Goal: Information Seeking & Learning: Learn about a topic

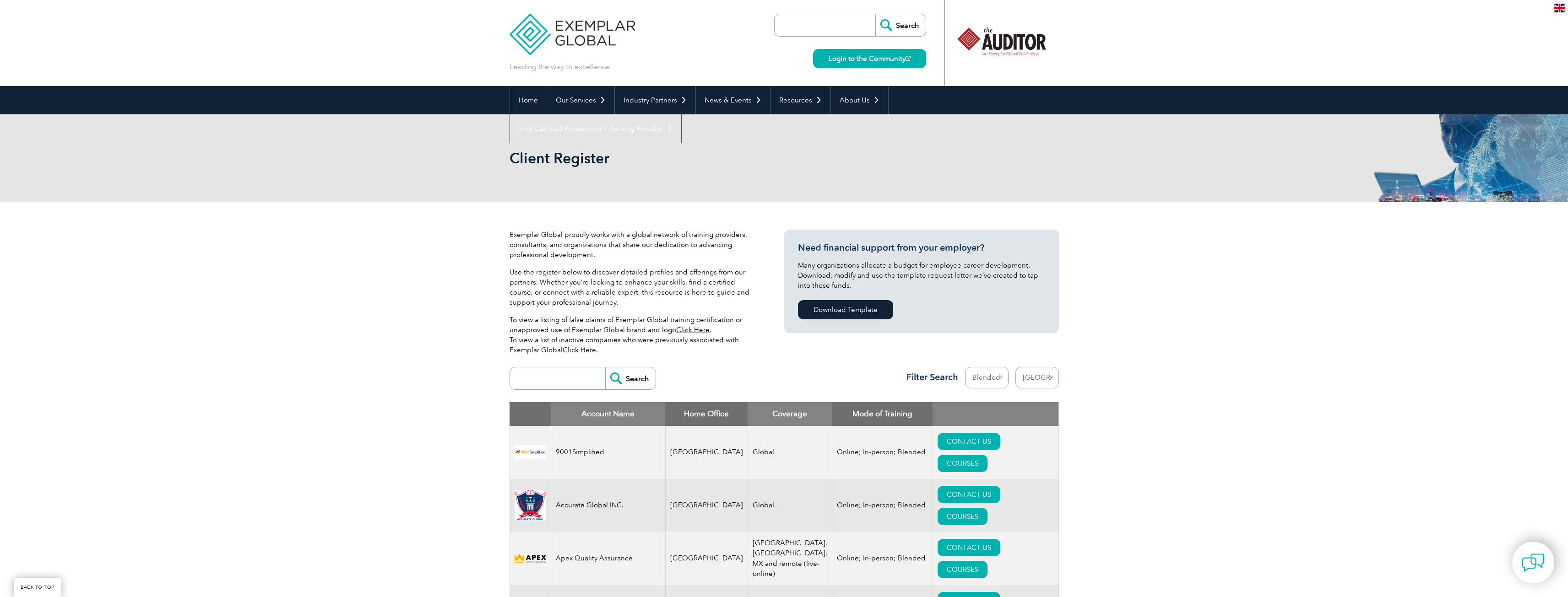
select select "[GEOGRAPHIC_DATA]"
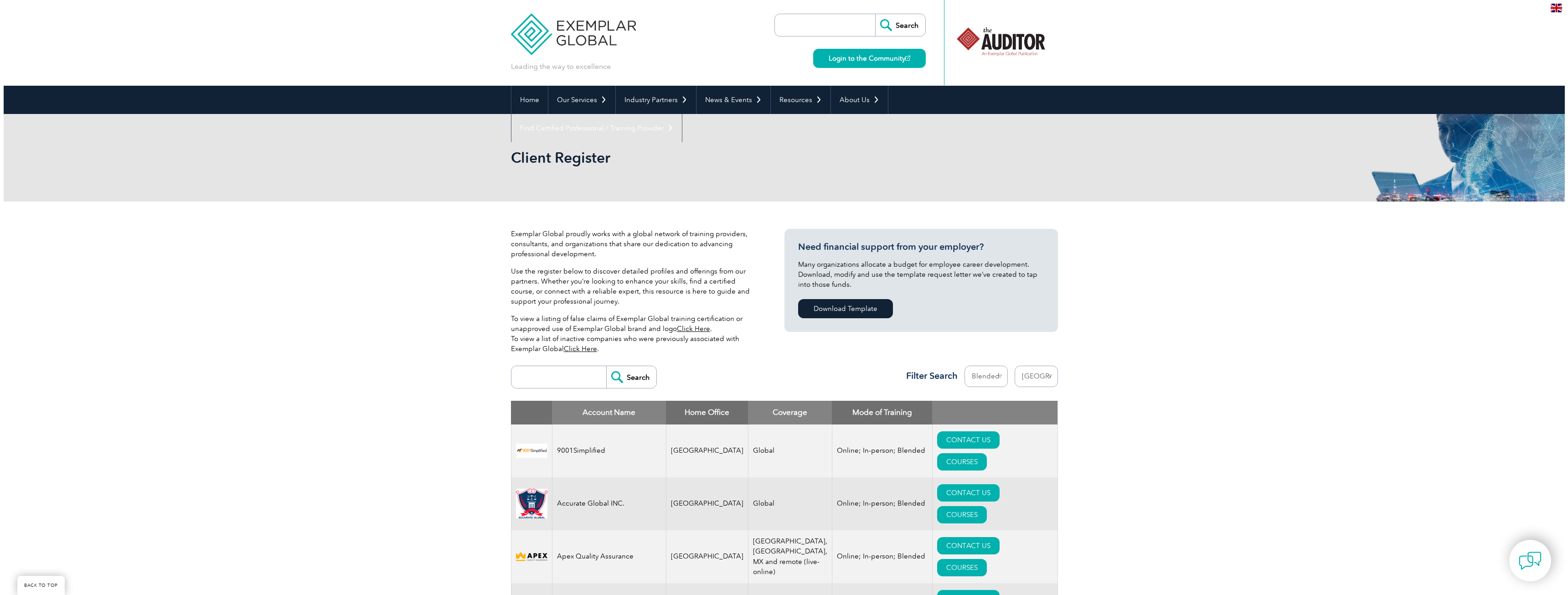
scroll to position [137, 0]
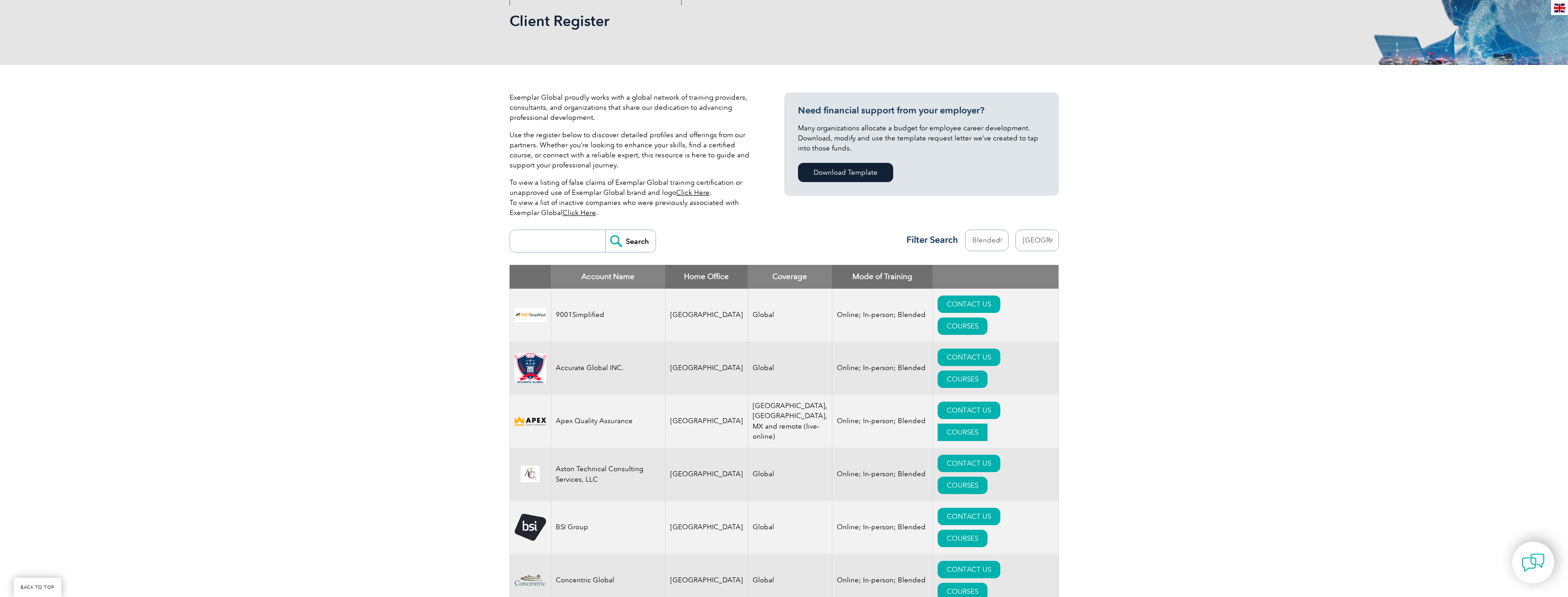
click at [986, 424] on link "COURSES" at bounding box center [962, 432] width 50 height 17
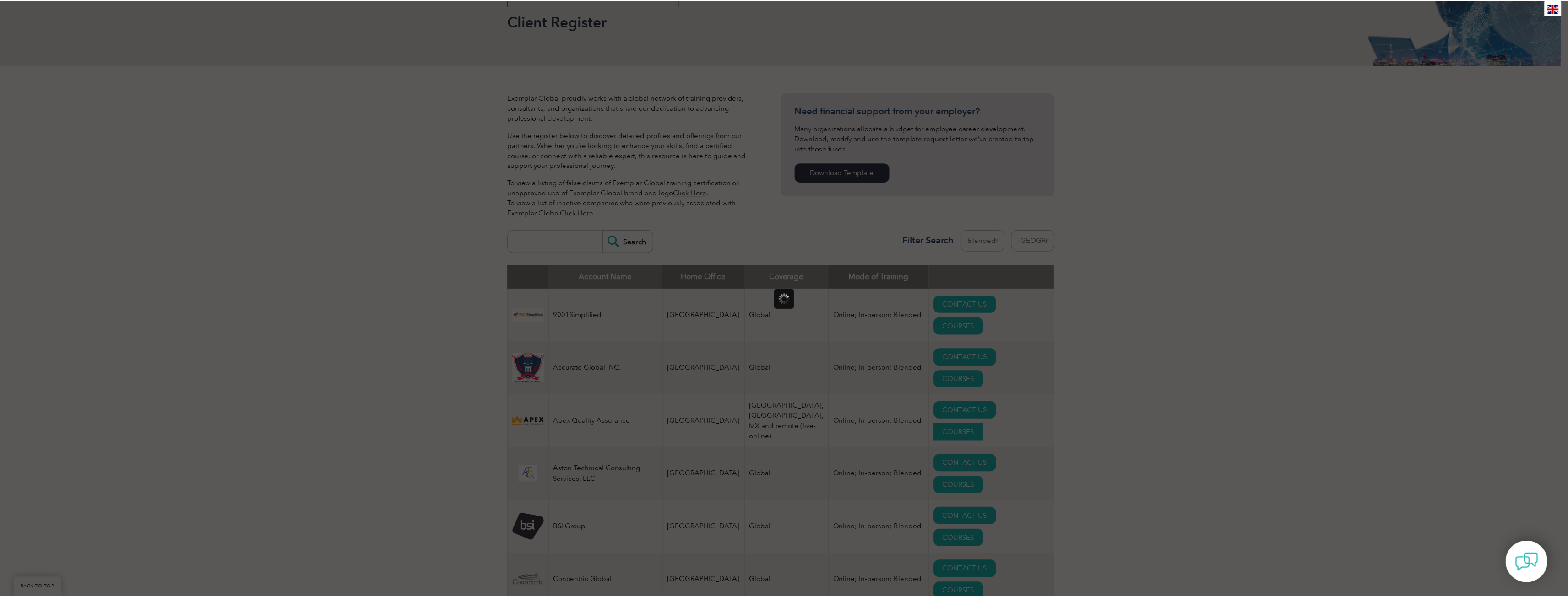
scroll to position [0, 0]
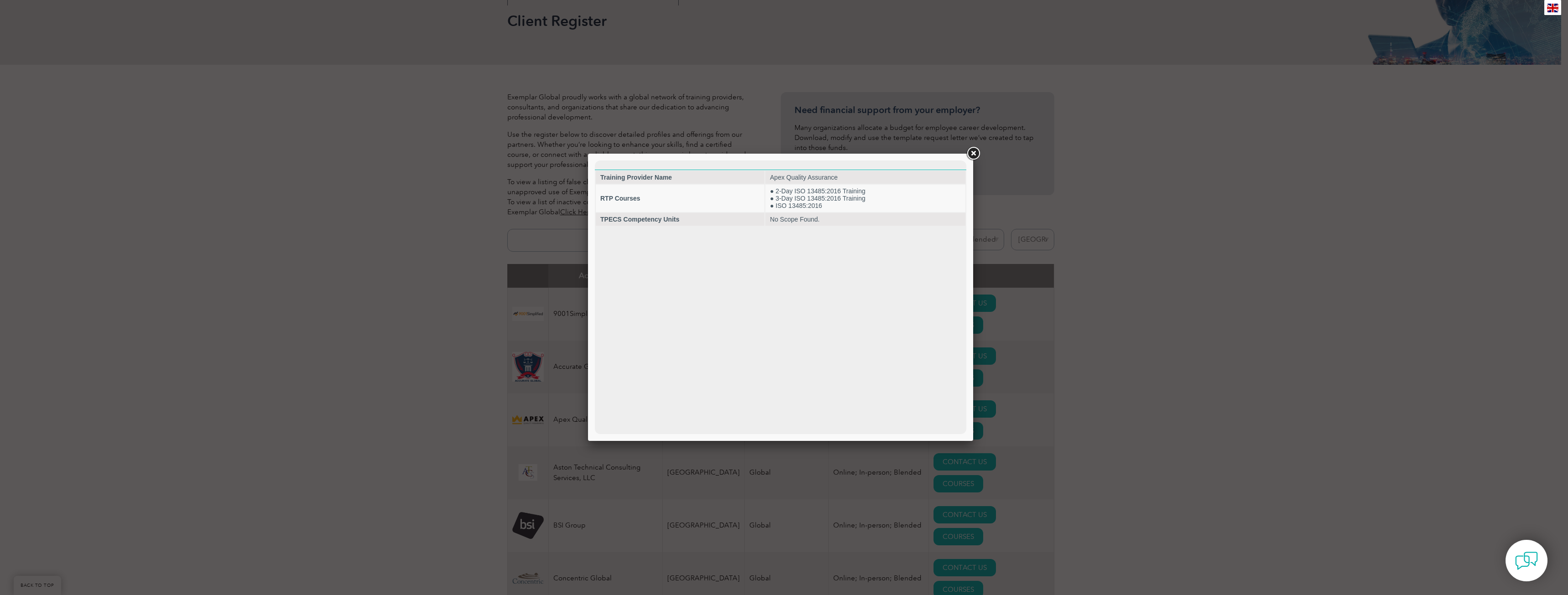
click at [973, 152] on link at bounding box center [973, 153] width 16 height 16
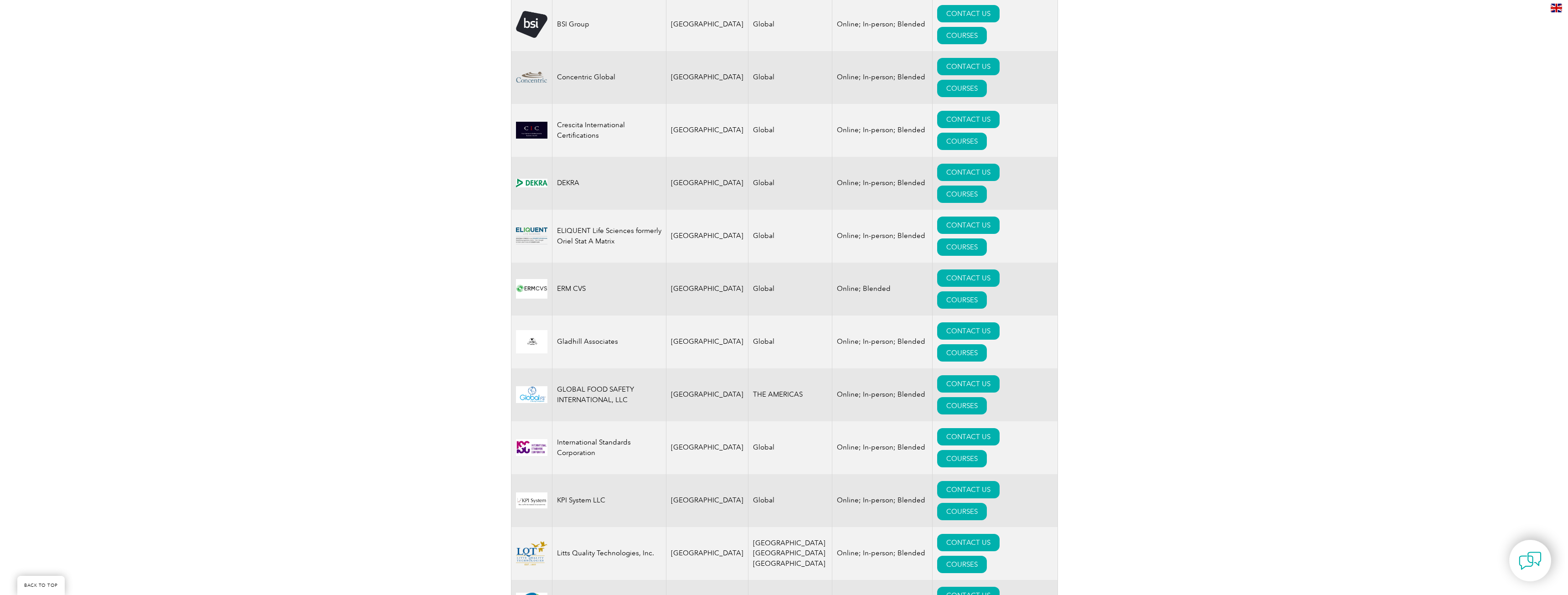
scroll to position [638, 0]
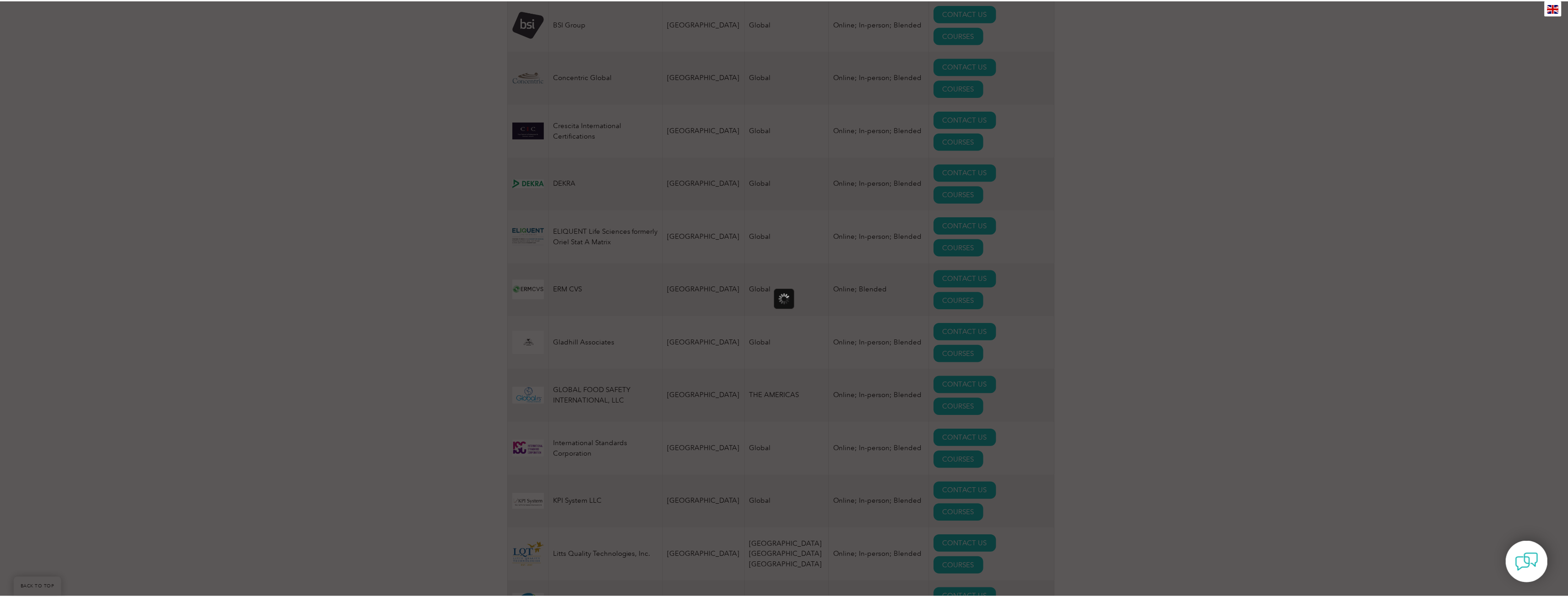
scroll to position [0, 0]
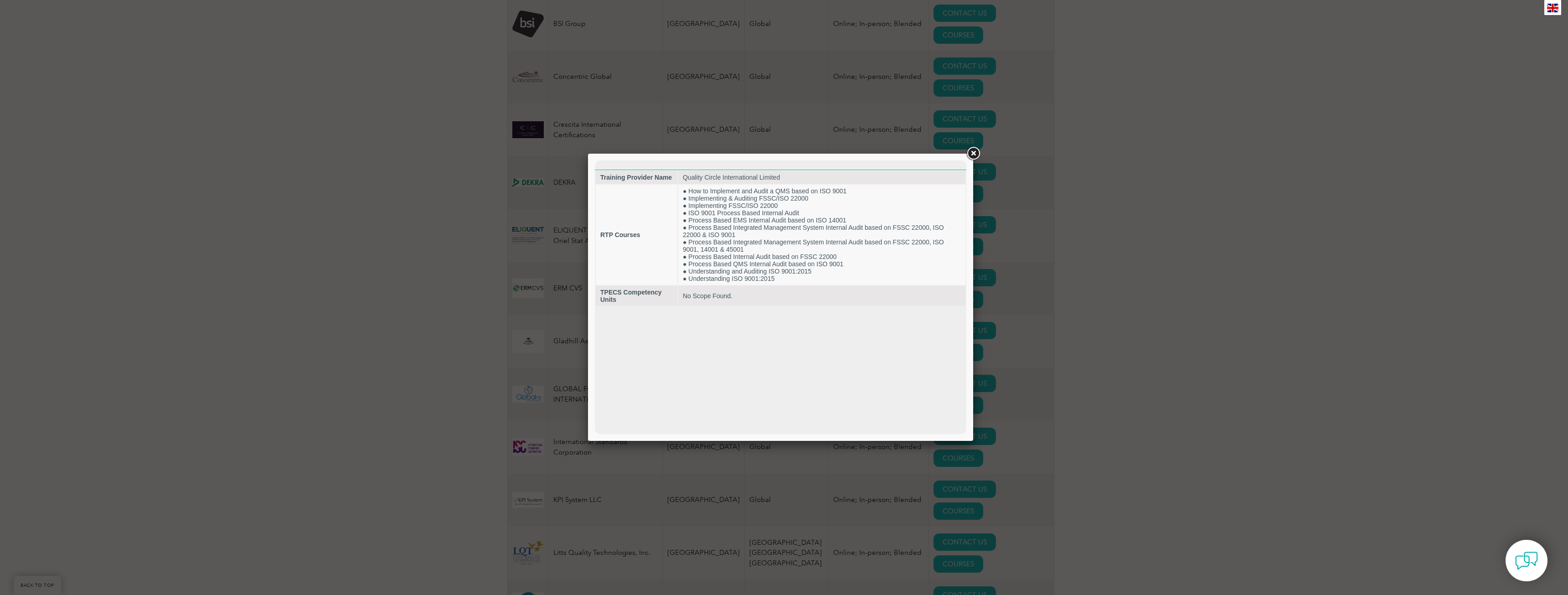
click at [977, 155] on link at bounding box center [973, 153] width 16 height 16
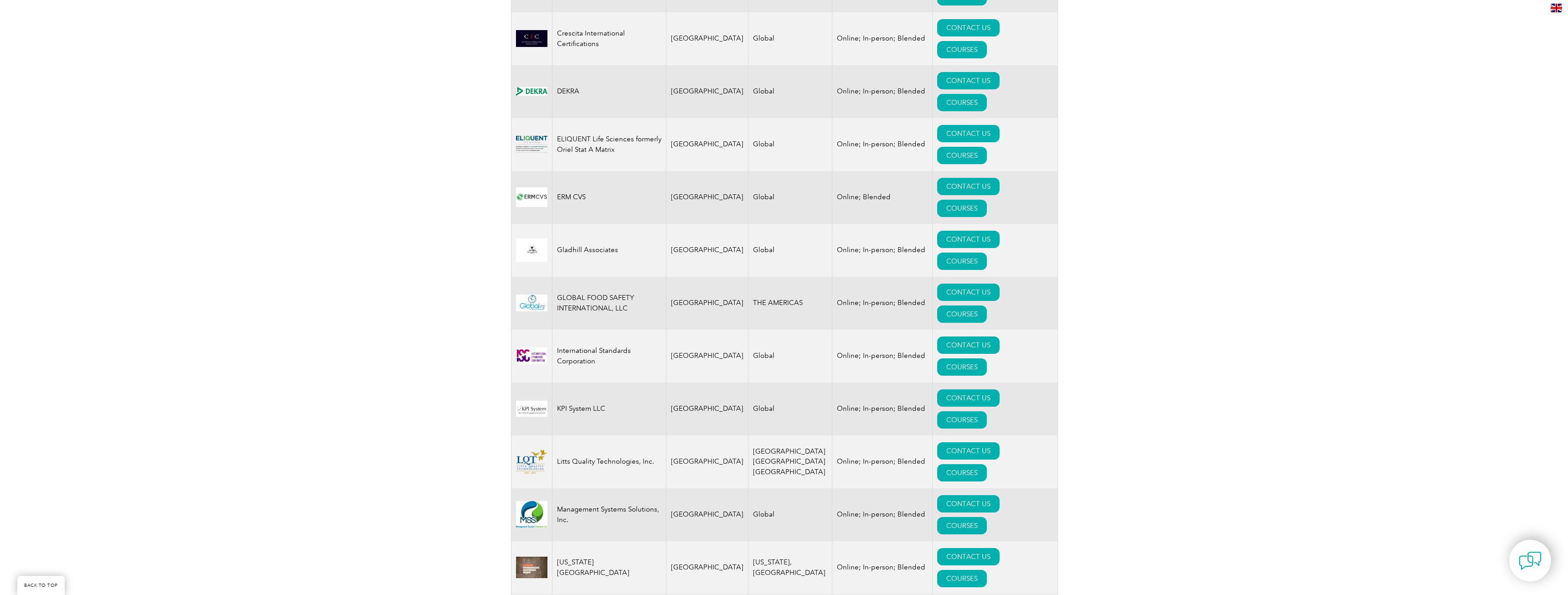
scroll to position [775, 0]
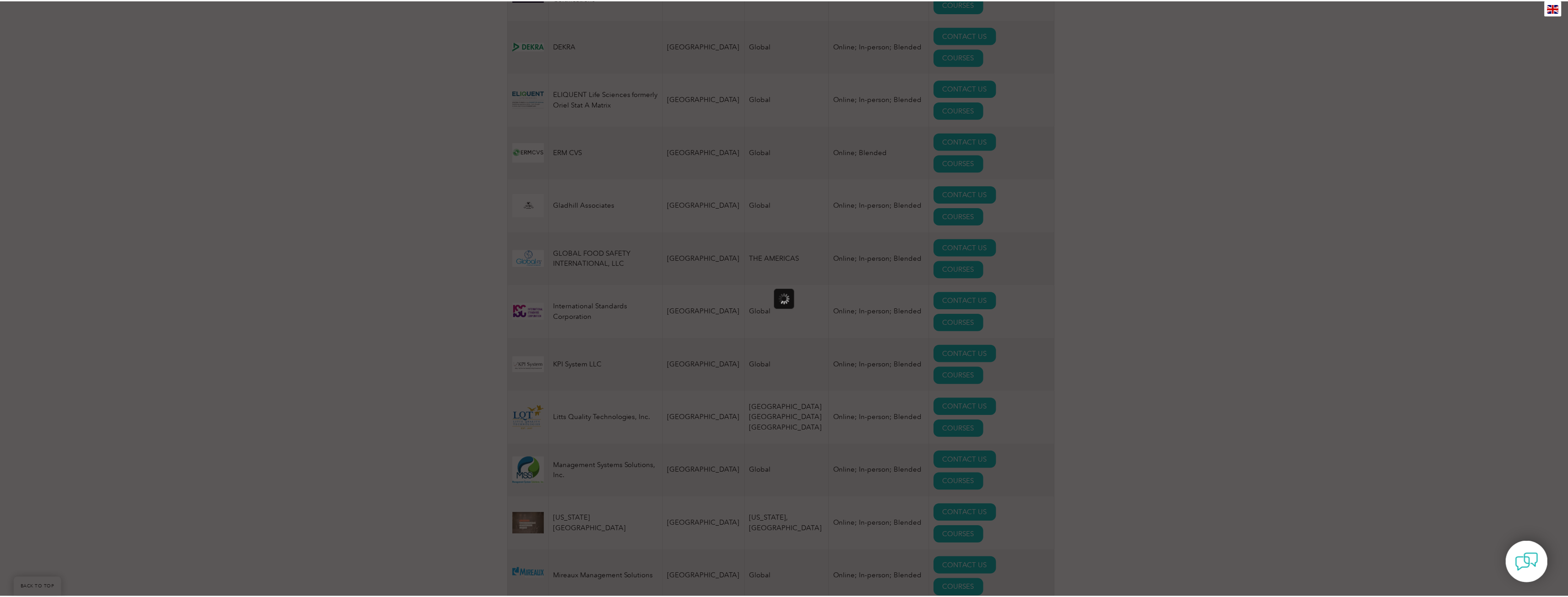
scroll to position [0, 0]
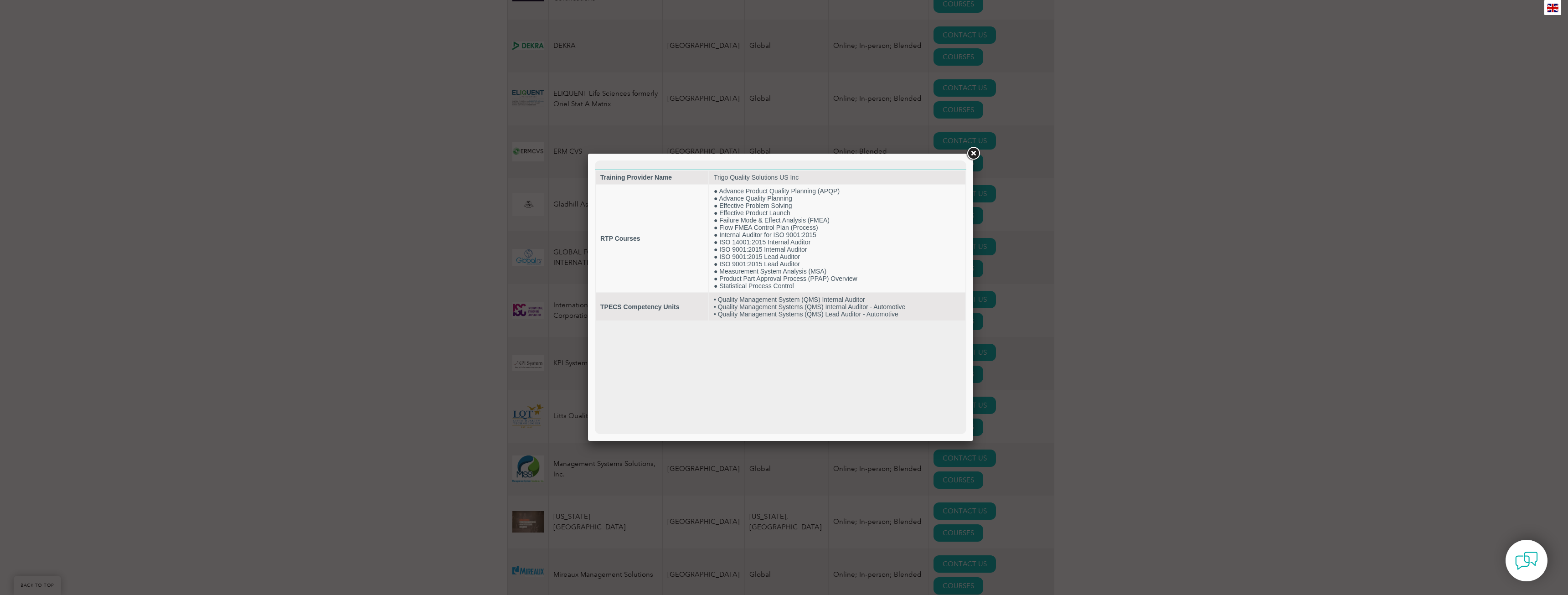
click at [973, 153] on link at bounding box center [973, 153] width 16 height 16
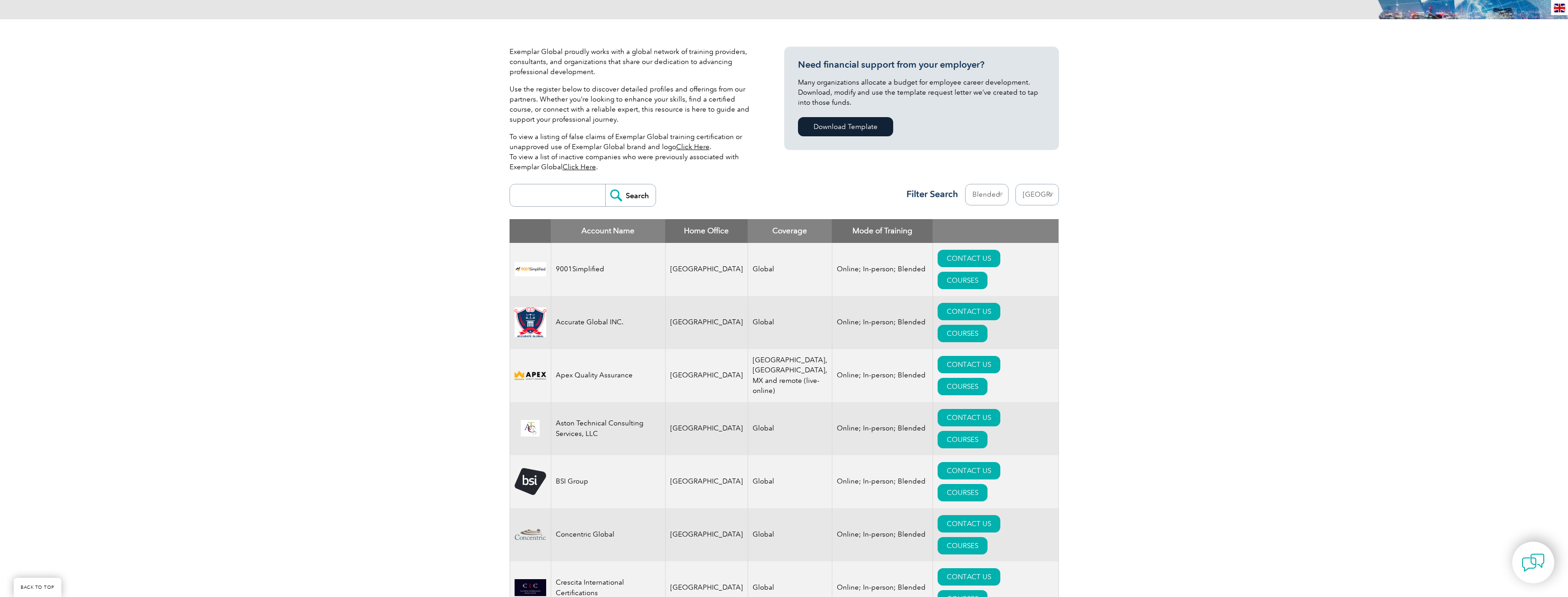
scroll to position [229, 0]
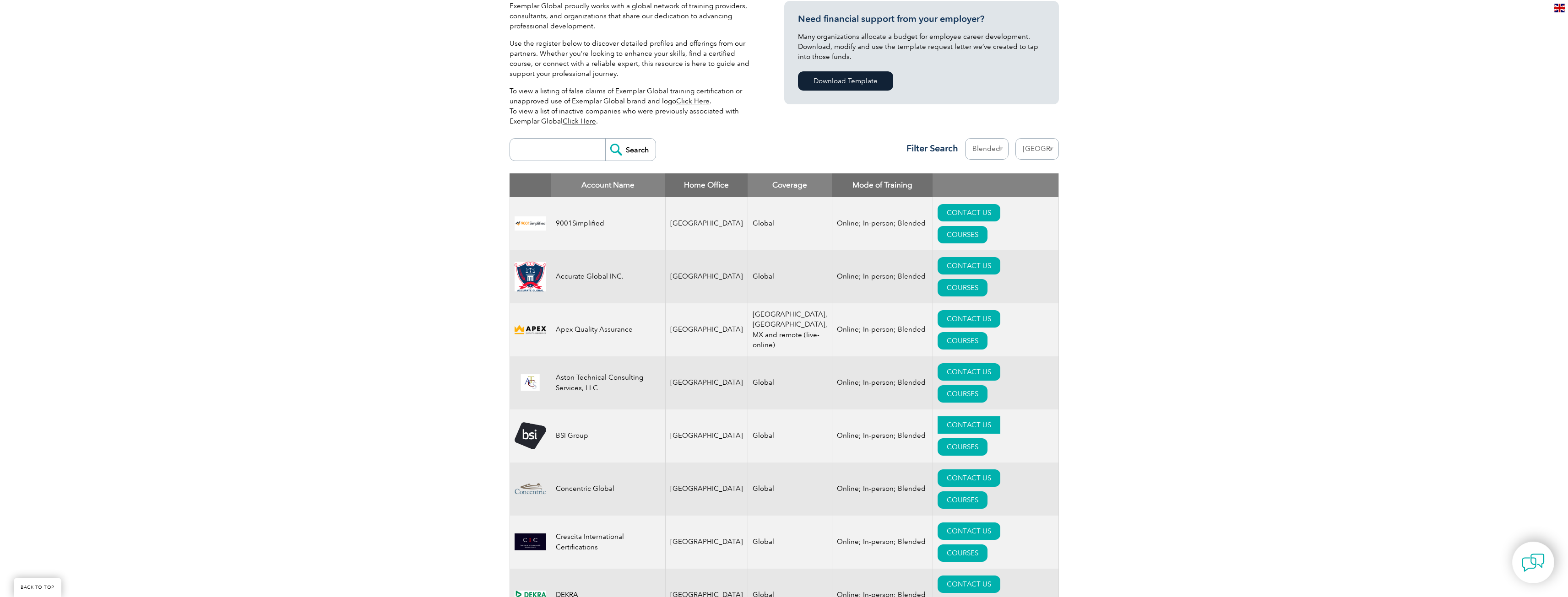
click at [939, 416] on link "CONTACT US" at bounding box center [968, 424] width 62 height 17
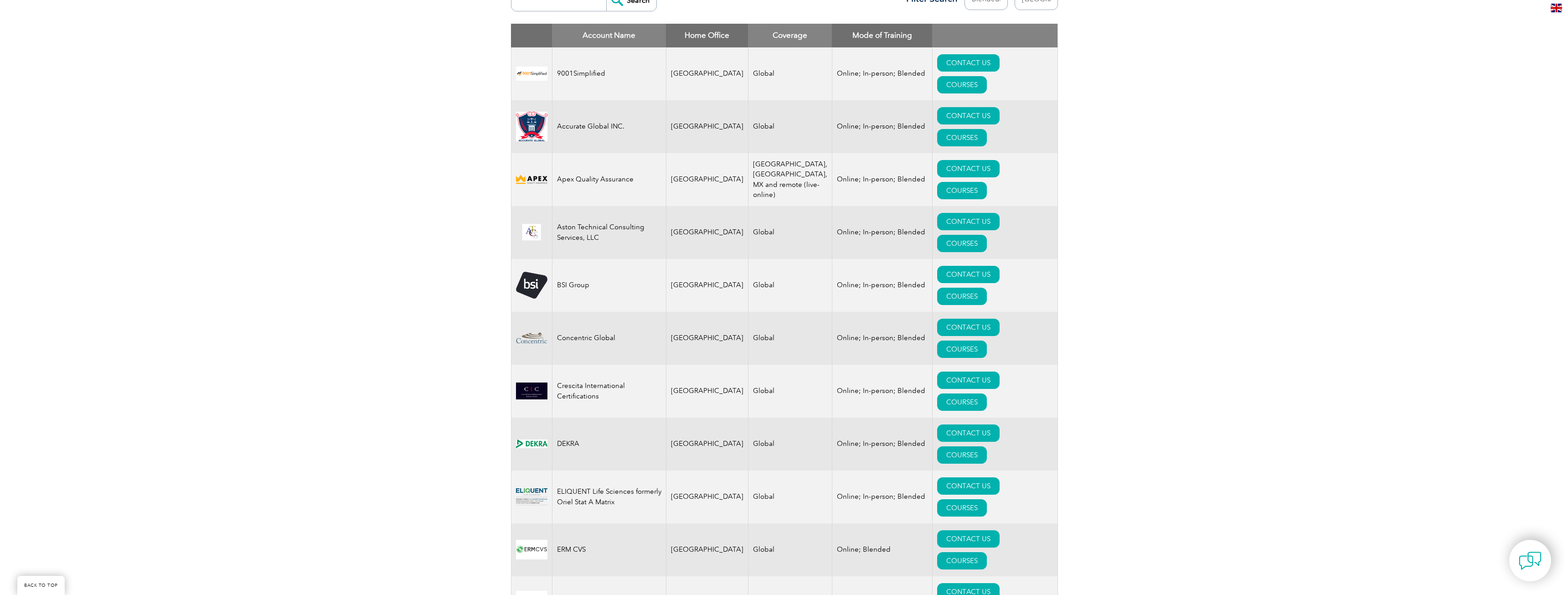
scroll to position [364, 0]
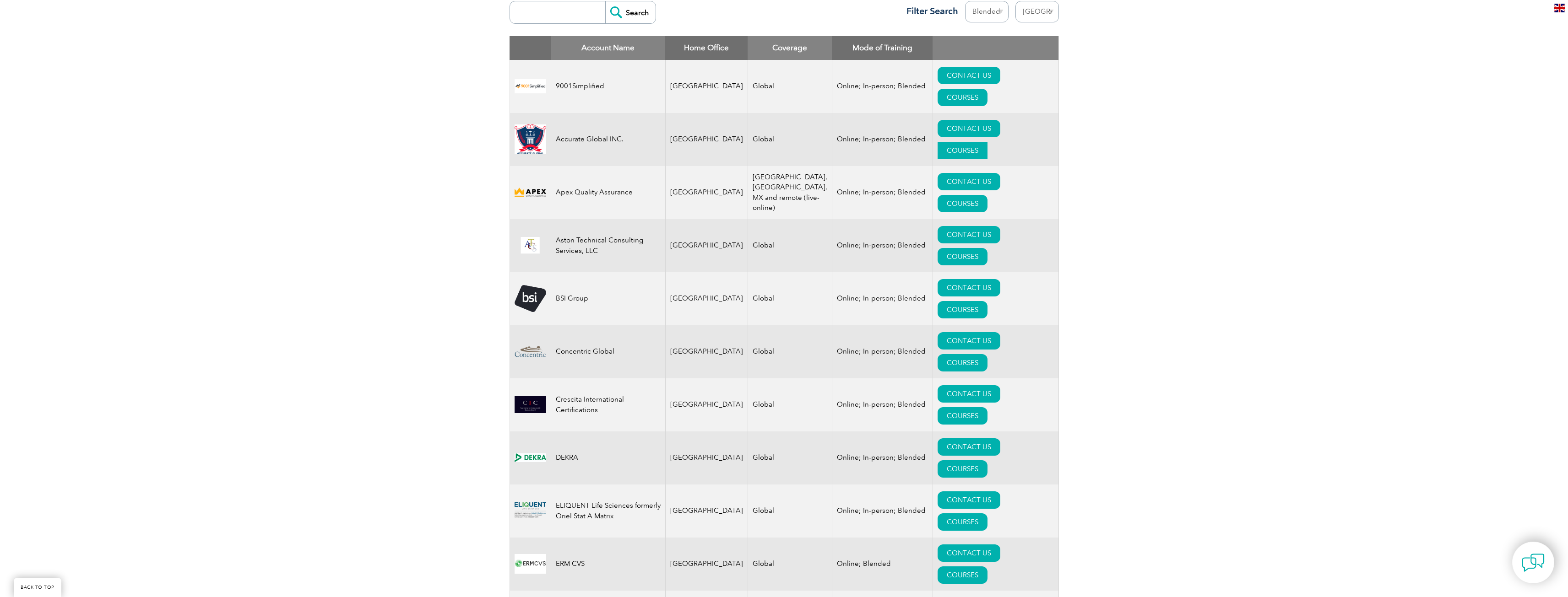
click at [987, 142] on link "COURSES" at bounding box center [962, 150] width 50 height 17
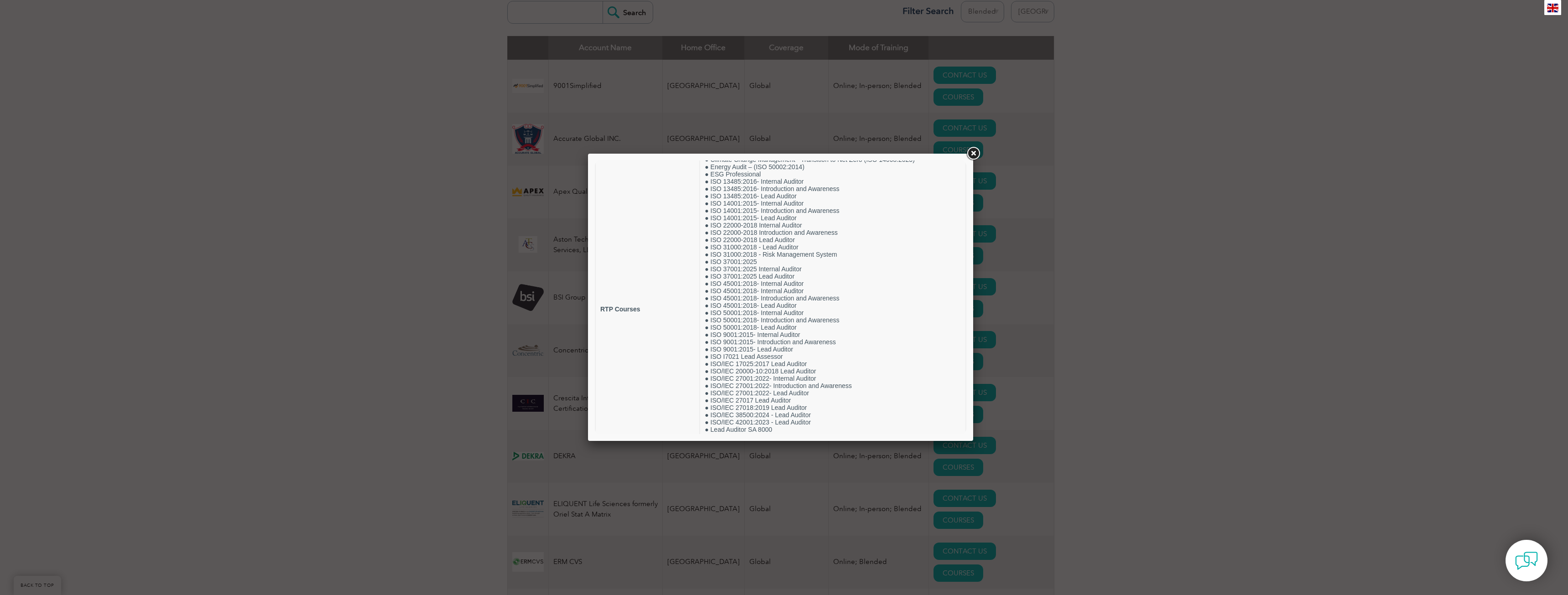
scroll to position [70, 0]
click at [976, 153] on link at bounding box center [973, 153] width 16 height 16
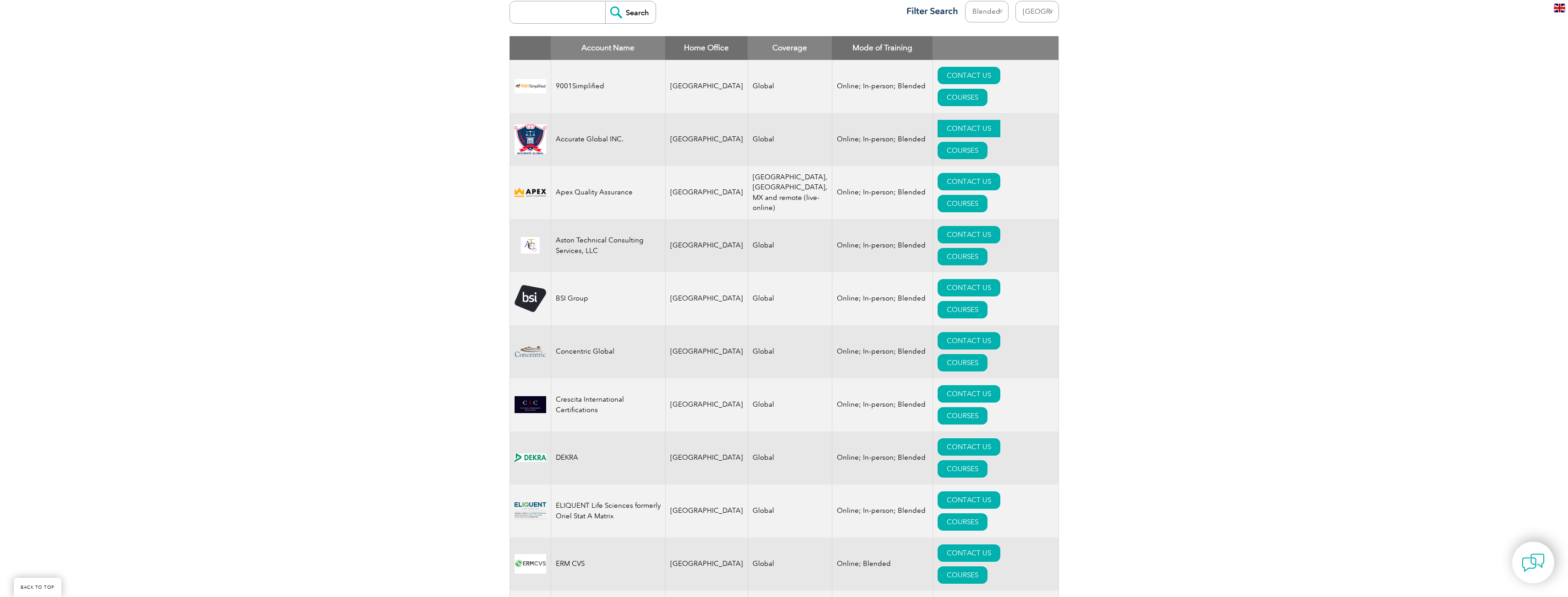
click at [957, 120] on link "CONTACT US" at bounding box center [968, 128] width 62 height 17
click at [987, 195] on link "COURSES" at bounding box center [962, 204] width 50 height 17
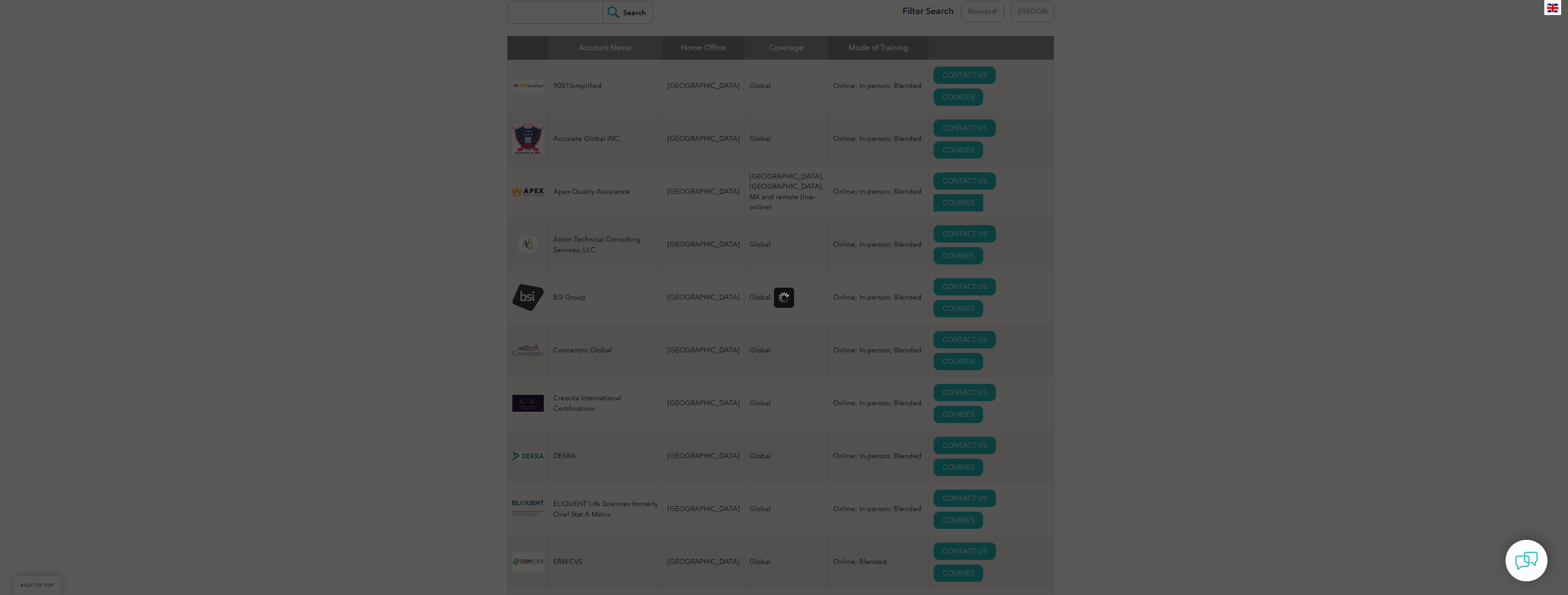
scroll to position [0, 0]
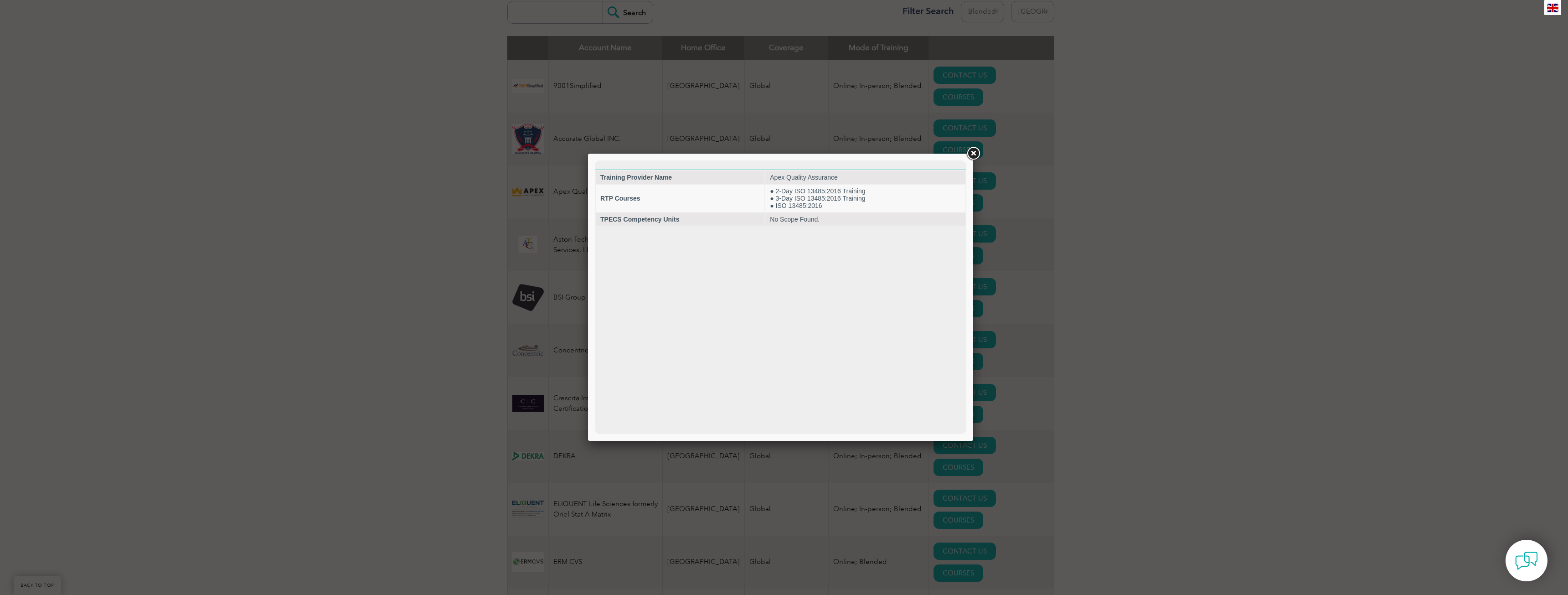
click at [972, 153] on link at bounding box center [973, 153] width 16 height 16
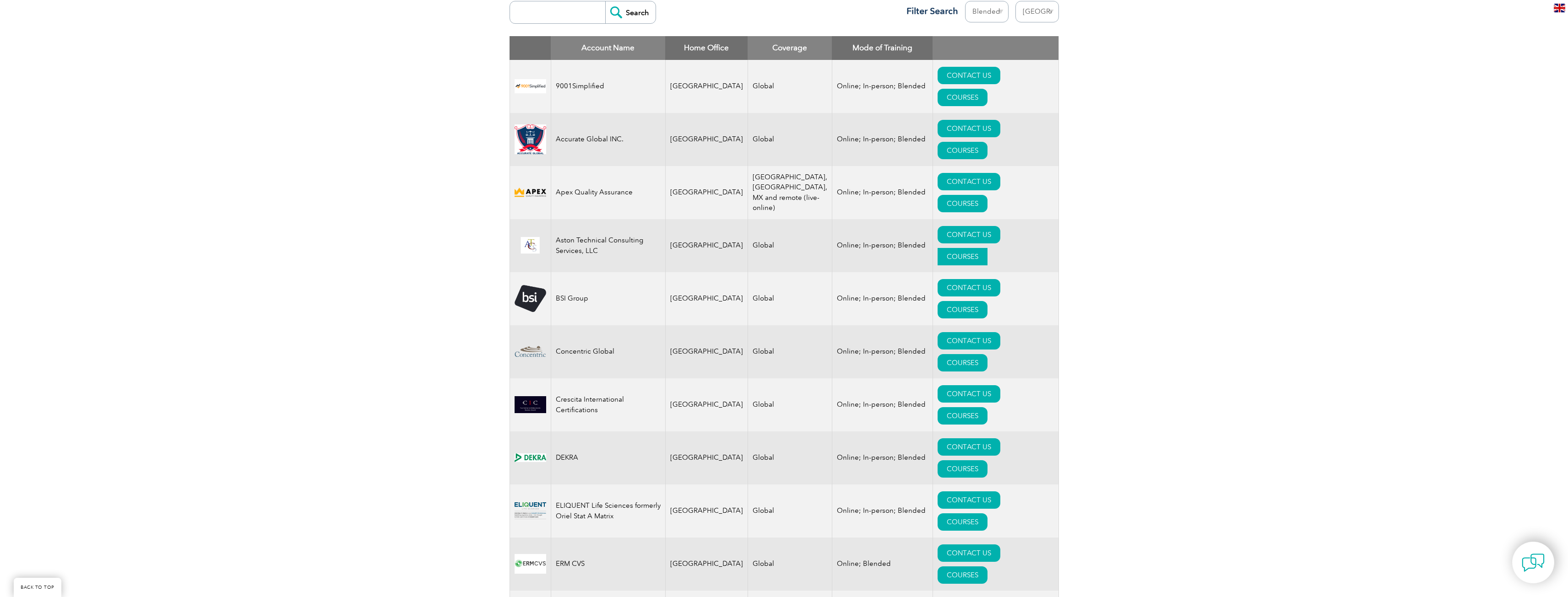
click at [987, 248] on link "COURSES" at bounding box center [962, 256] width 50 height 17
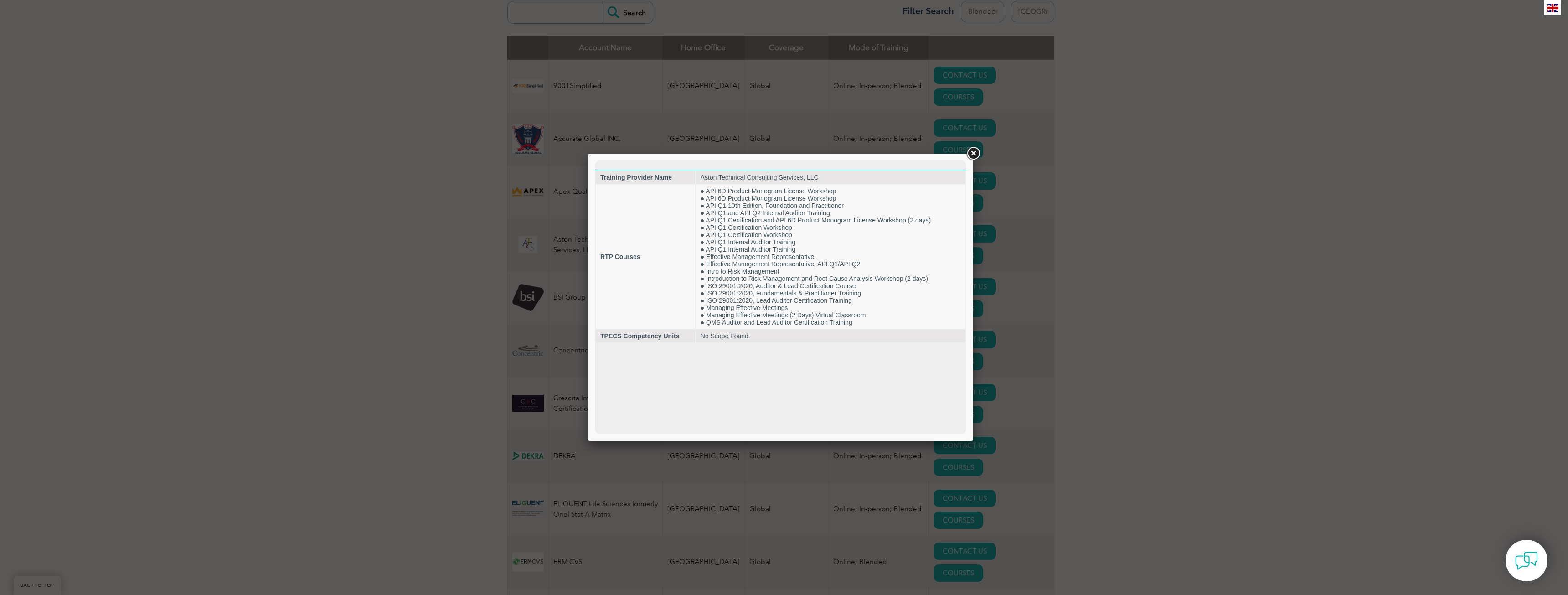
click at [971, 156] on link at bounding box center [973, 153] width 16 height 16
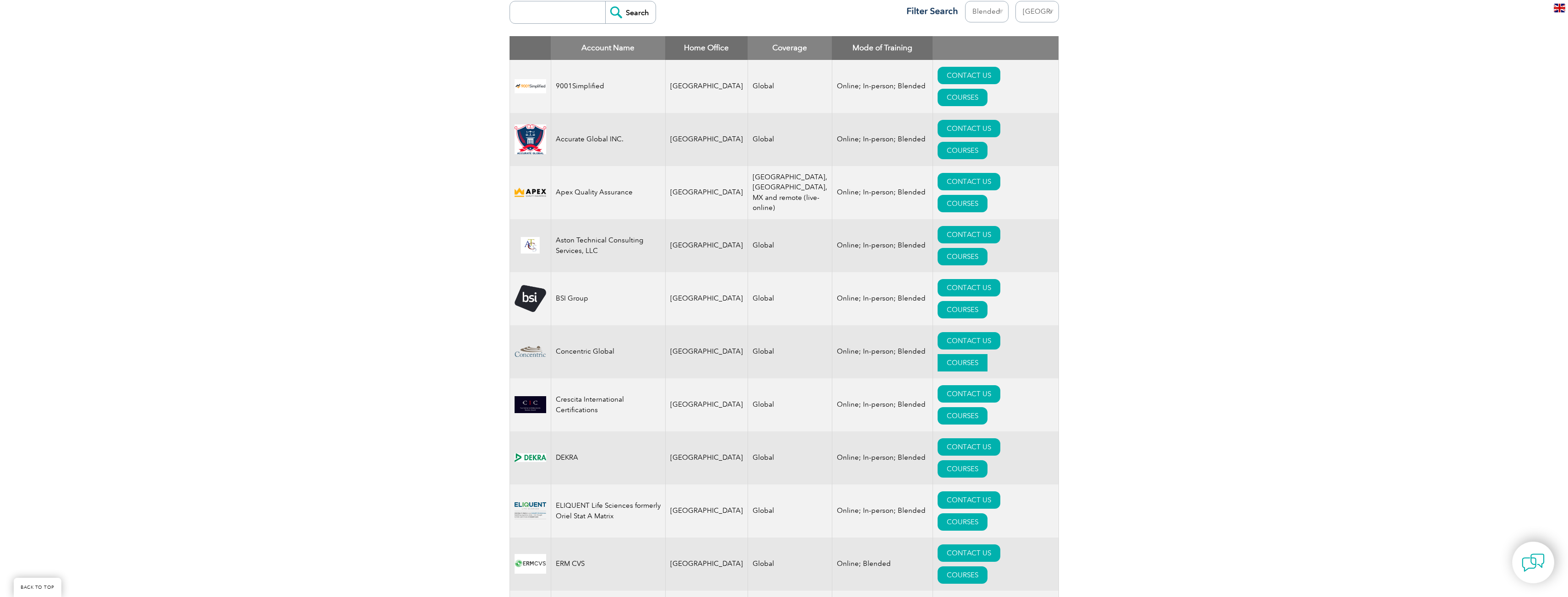
click at [983, 354] on link "COURSES" at bounding box center [962, 363] width 50 height 17
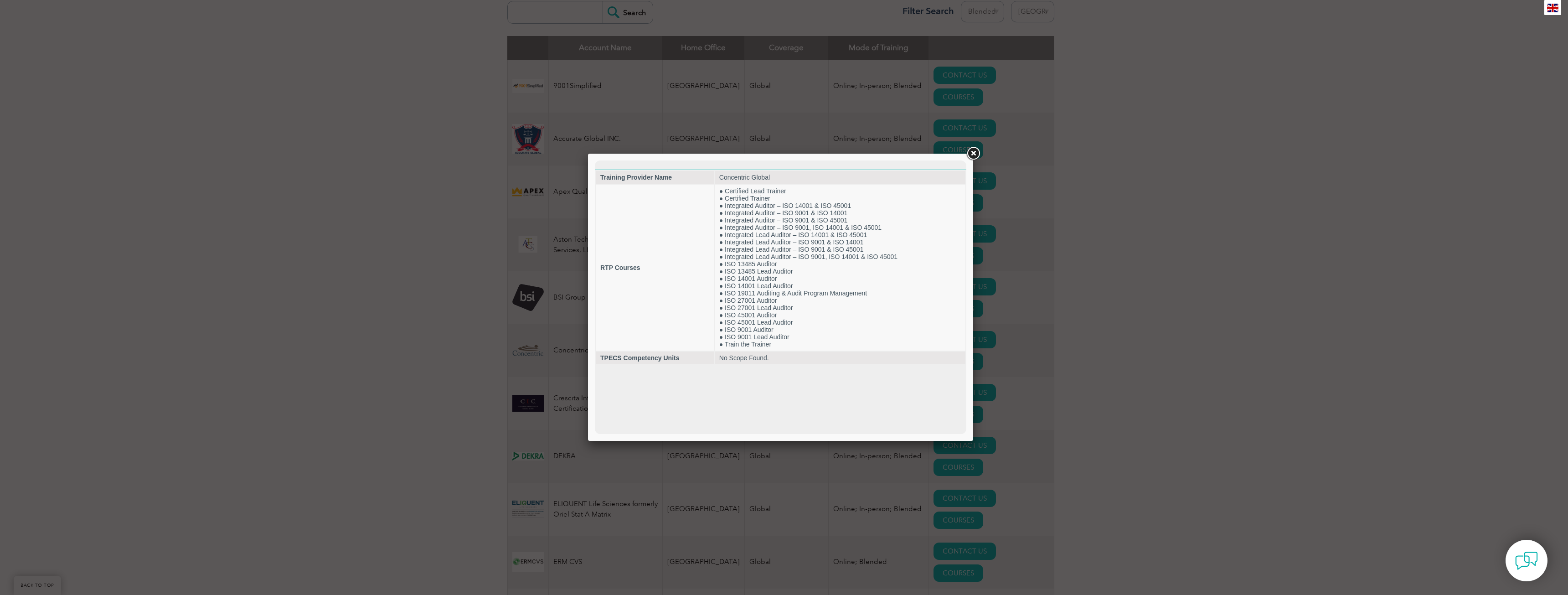
click at [976, 152] on link at bounding box center [973, 153] width 16 height 16
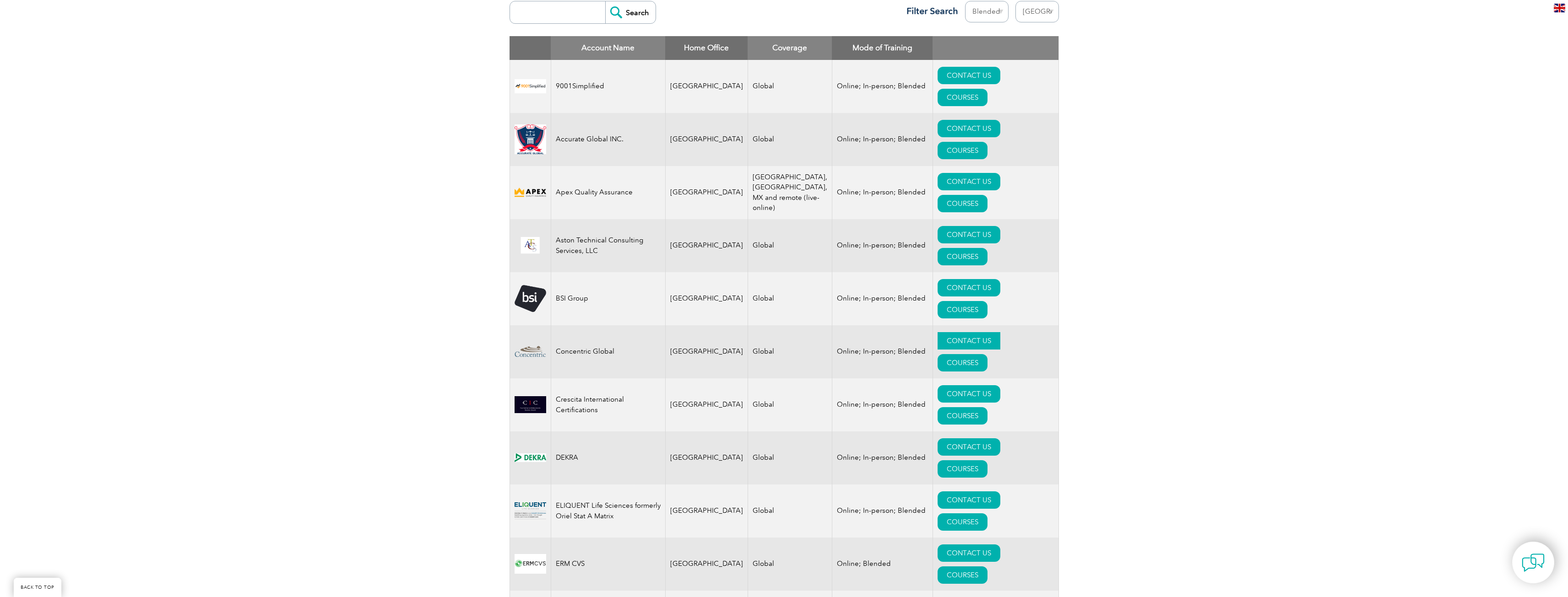
click at [940, 332] on link "CONTACT US" at bounding box center [968, 340] width 62 height 17
click at [987, 566] on link "COURSES" at bounding box center [962, 574] width 50 height 17
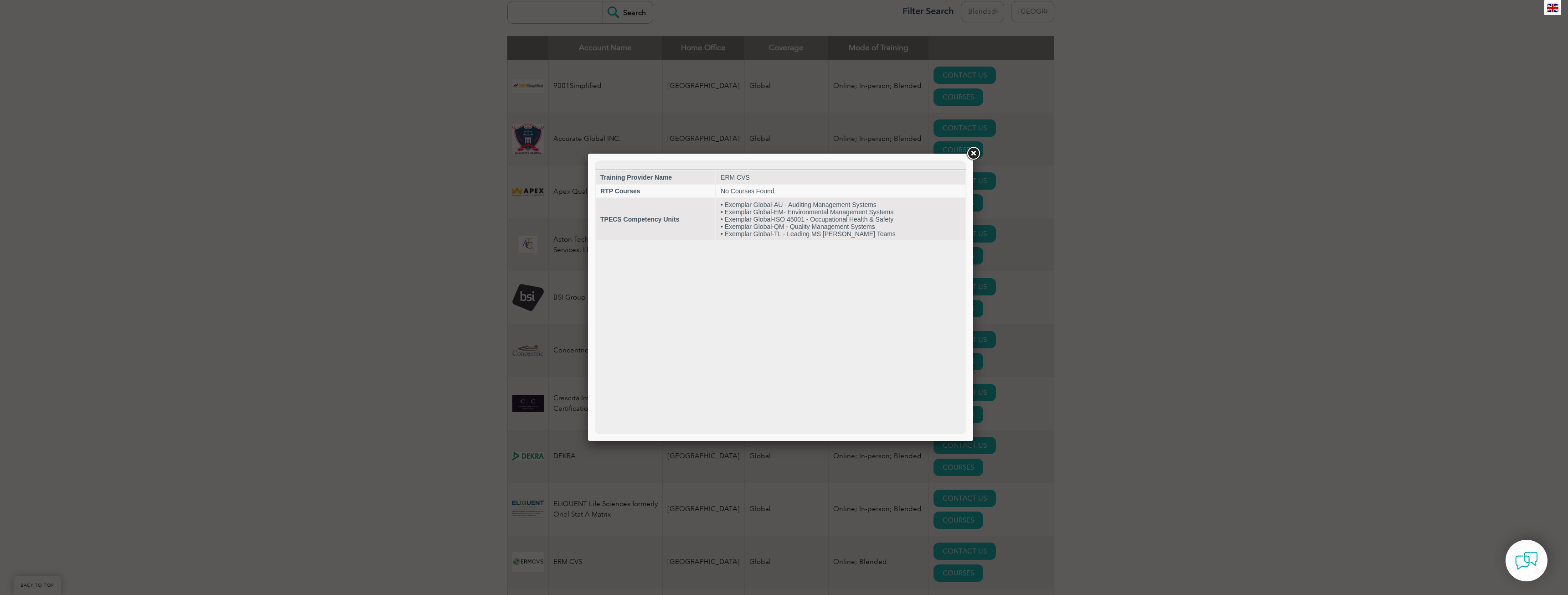
click at [973, 156] on link at bounding box center [973, 153] width 16 height 16
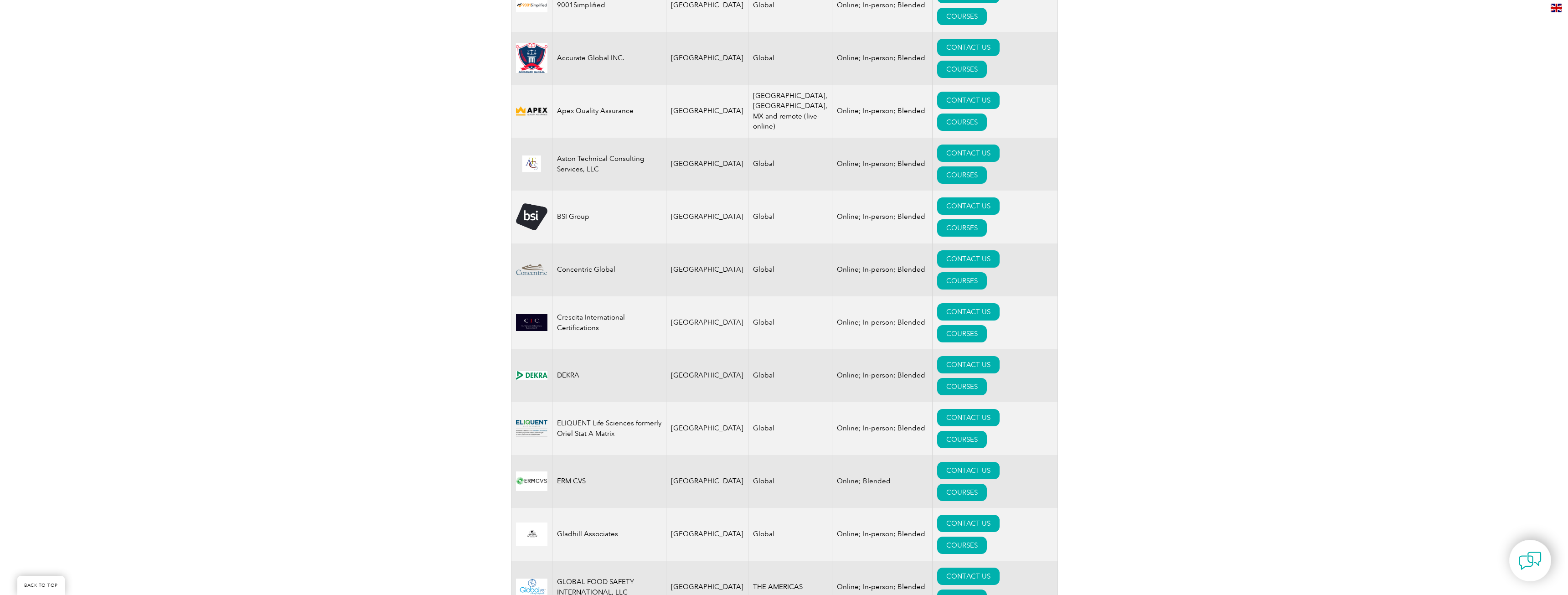
scroll to position [456, 0]
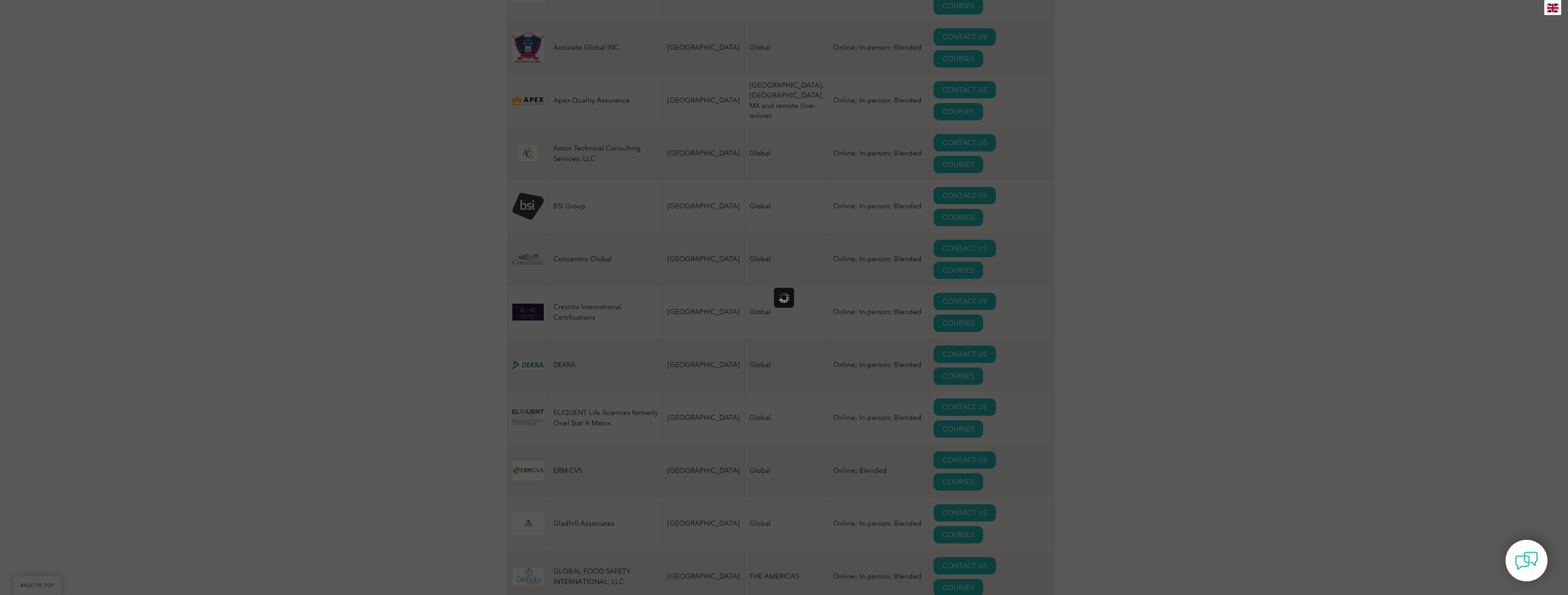
scroll to position [0, 0]
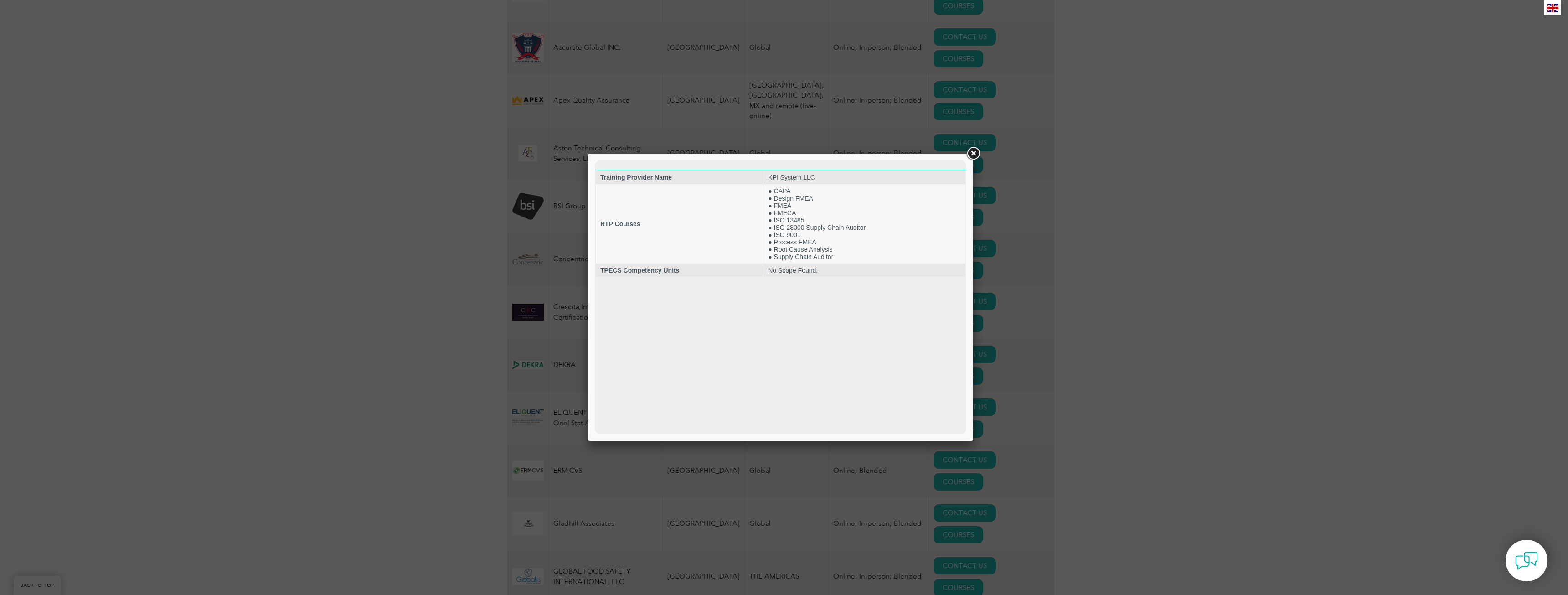
click at [970, 153] on link at bounding box center [973, 153] width 16 height 16
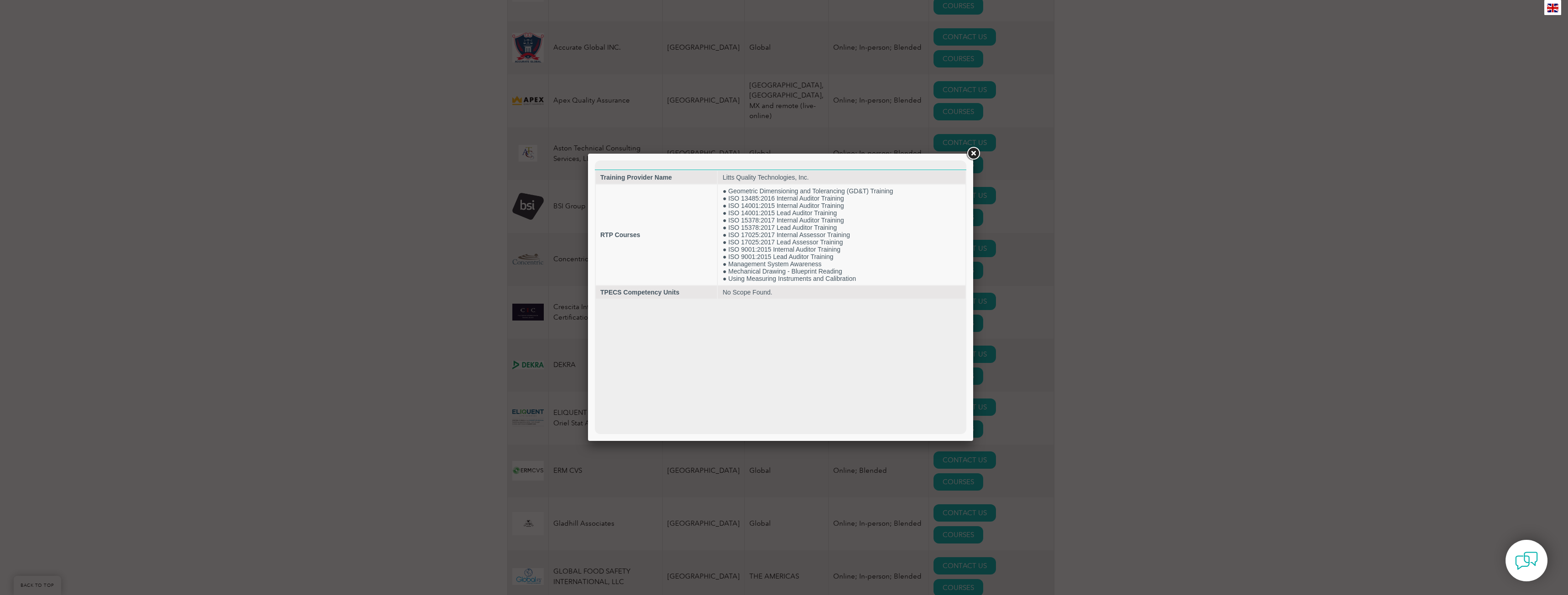
click at [970, 155] on link at bounding box center [973, 153] width 16 height 16
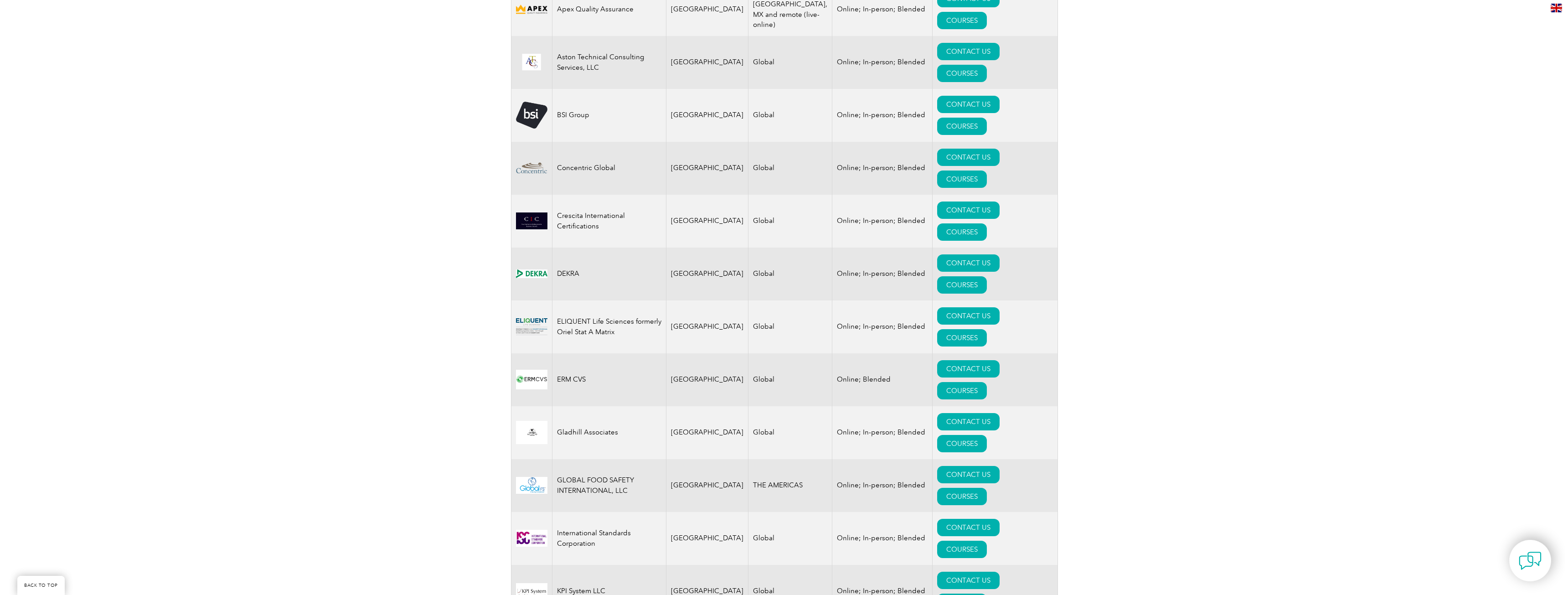
scroll to position [593, 0]
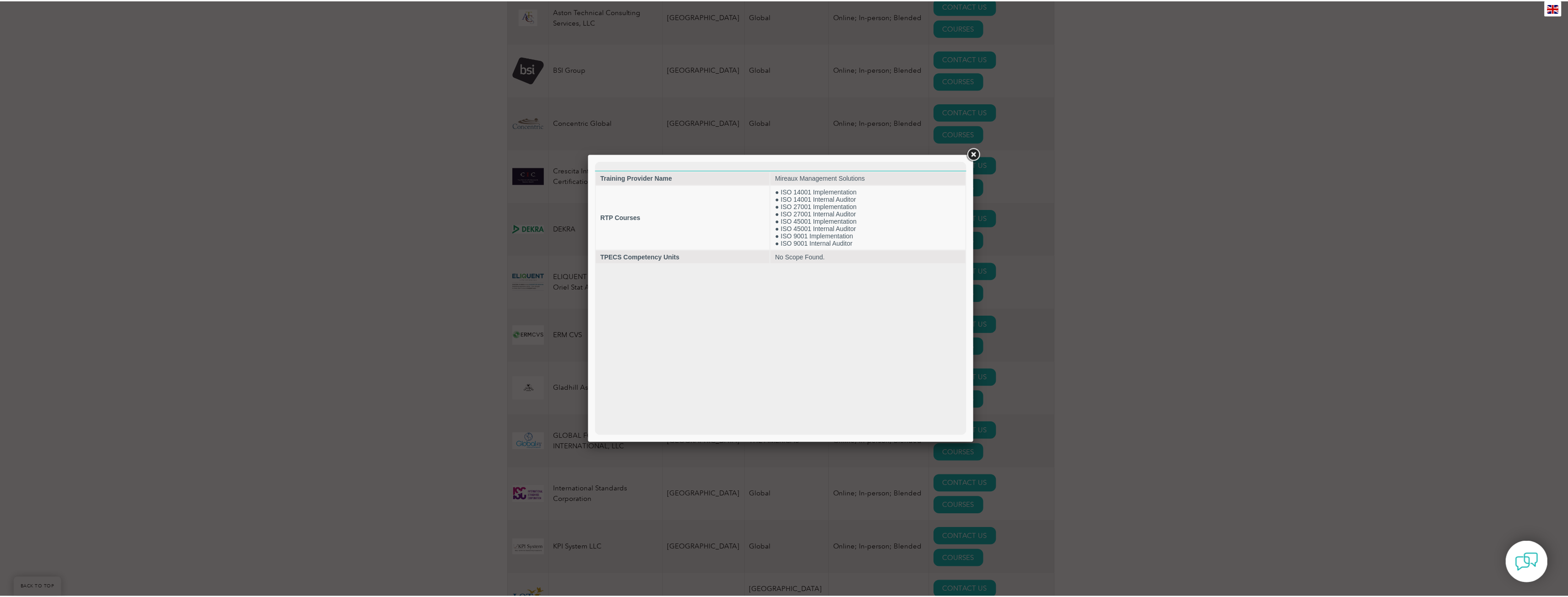
scroll to position [0, 0]
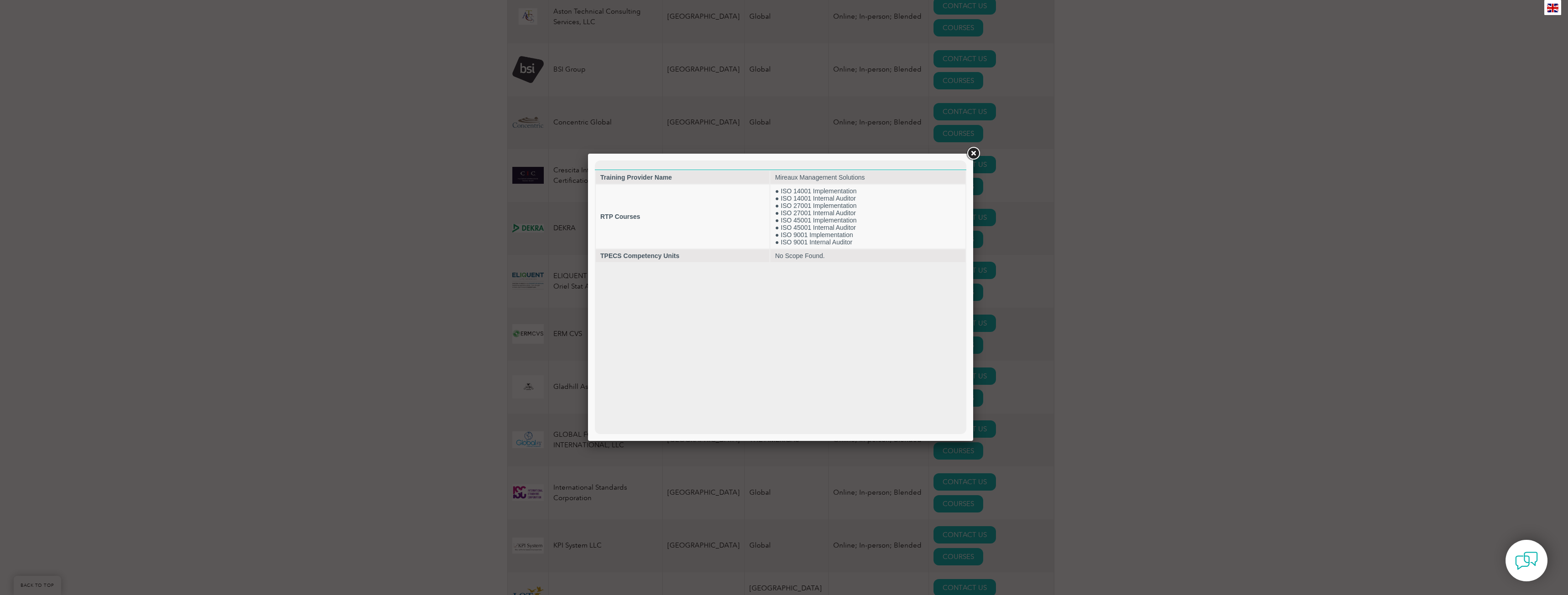
click at [972, 155] on link at bounding box center [973, 153] width 16 height 16
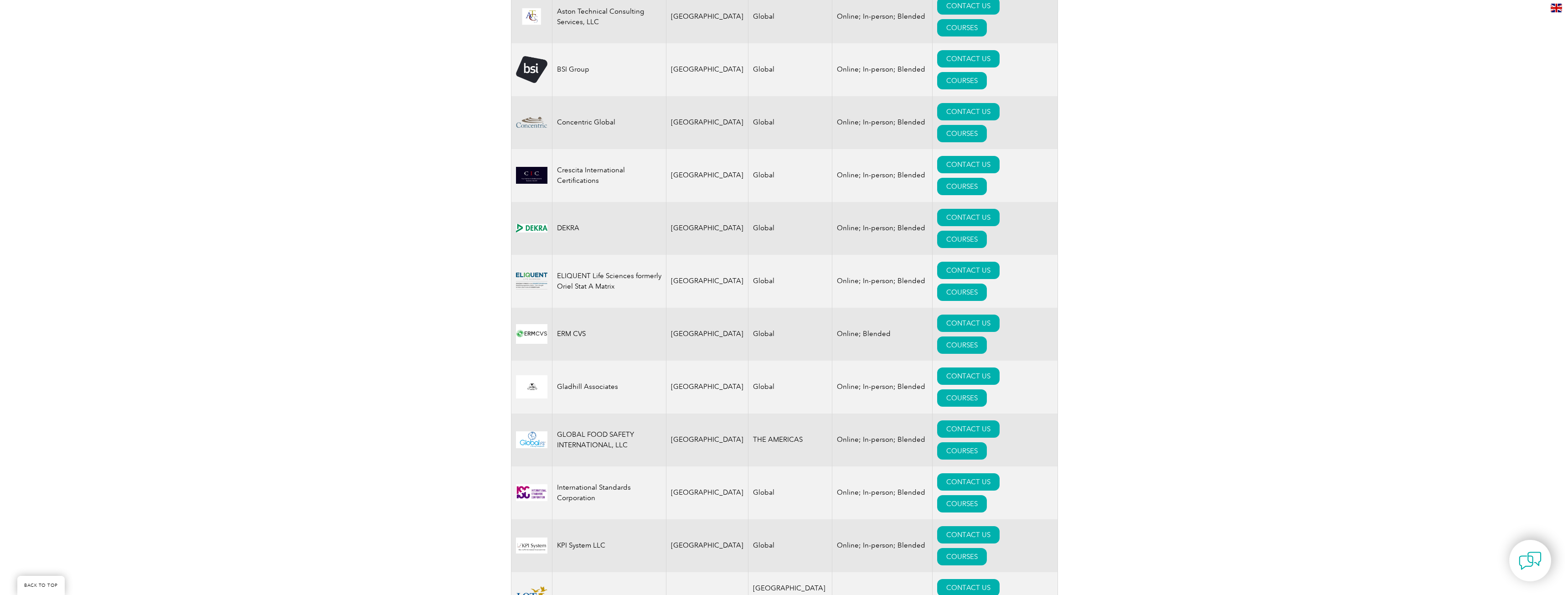
scroll to position [638, 0]
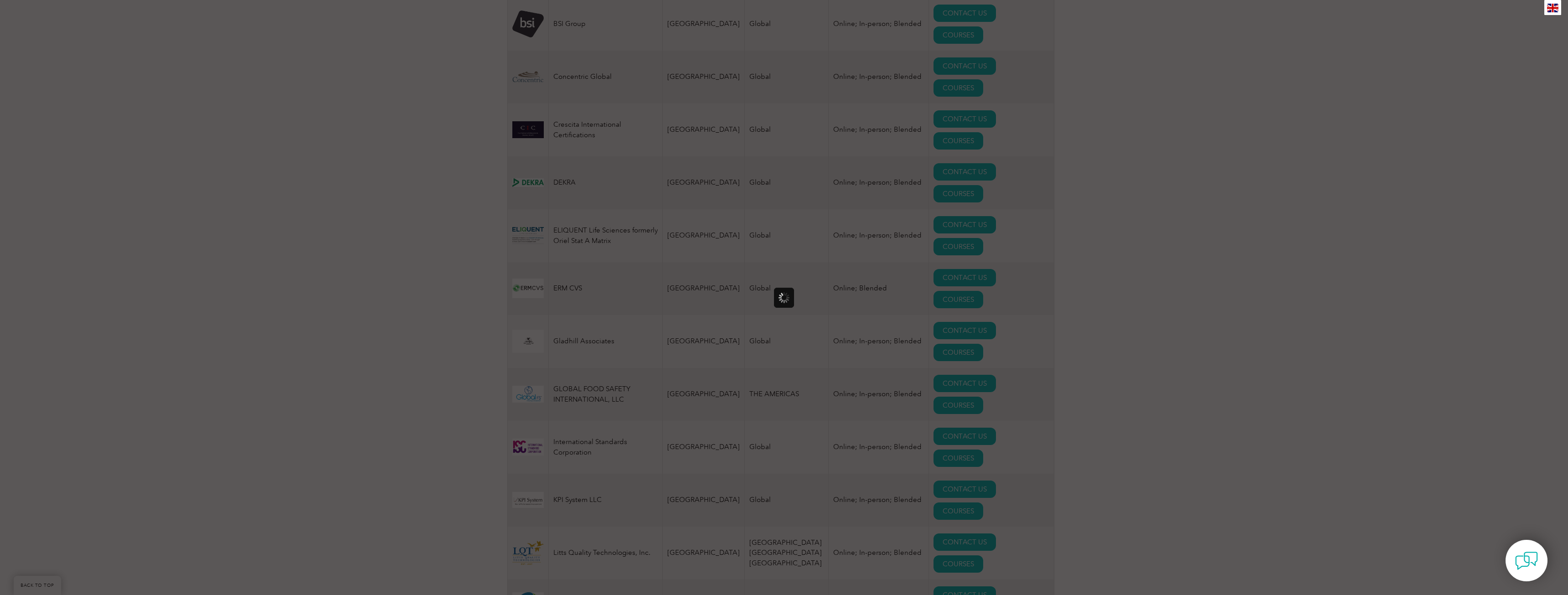
scroll to position [0, 0]
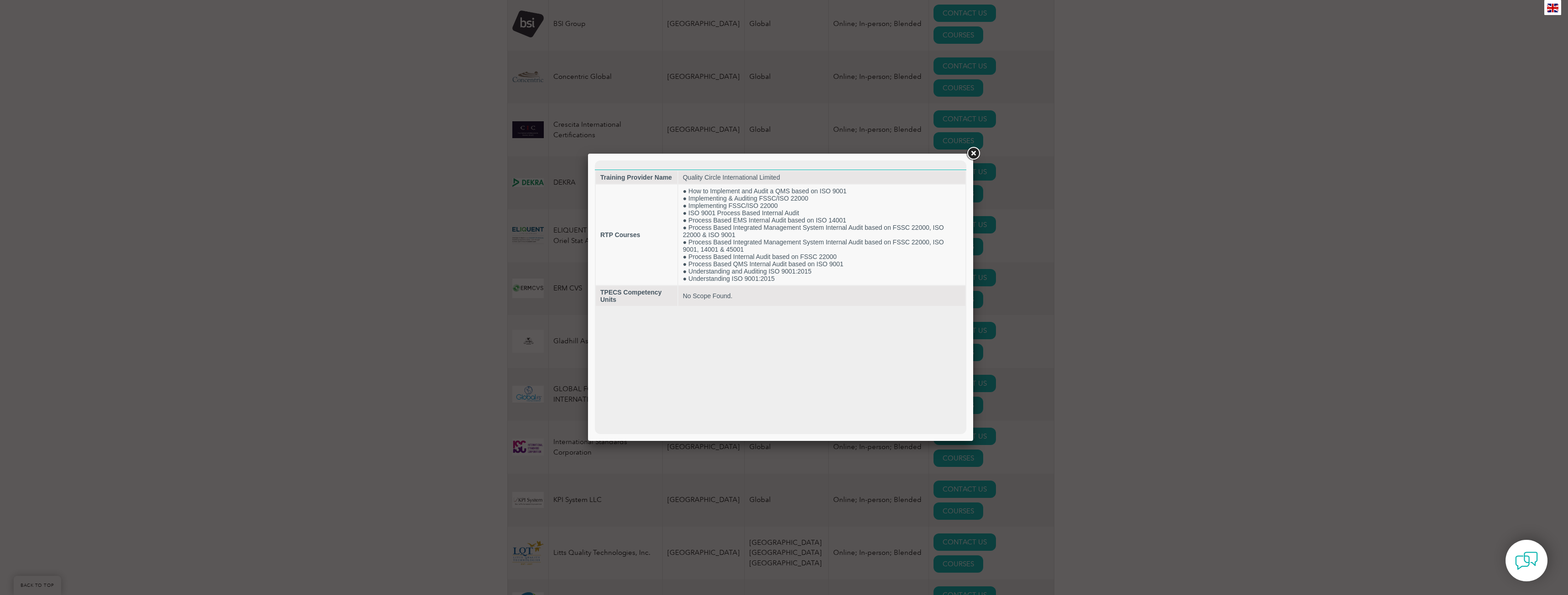
click at [973, 157] on link at bounding box center [973, 153] width 16 height 16
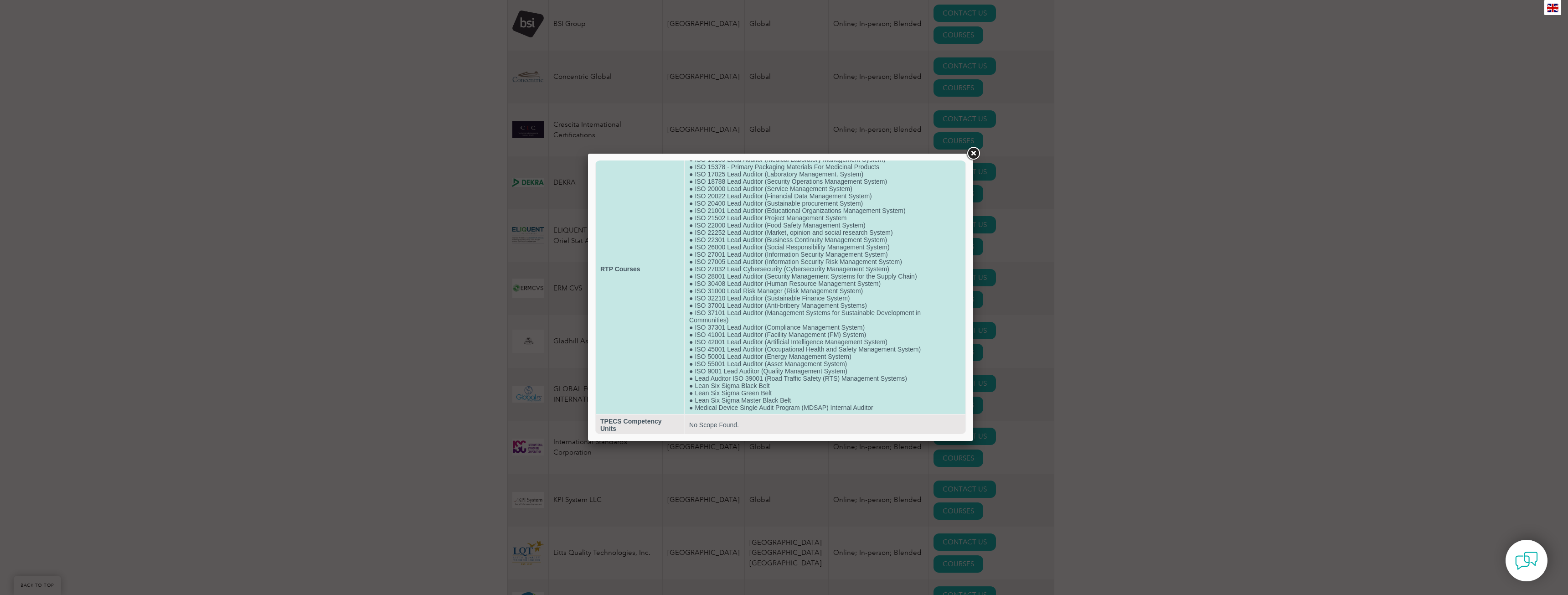
scroll to position [62, 0]
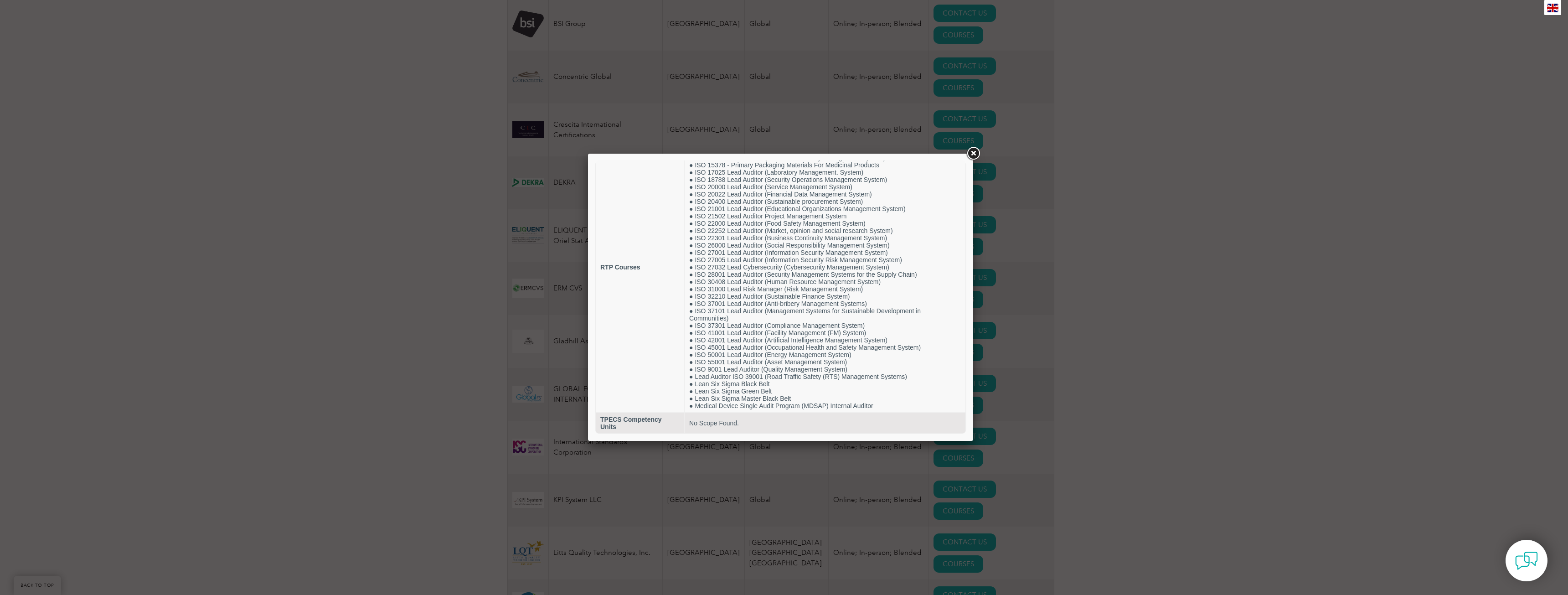
click at [977, 153] on link at bounding box center [973, 153] width 16 height 16
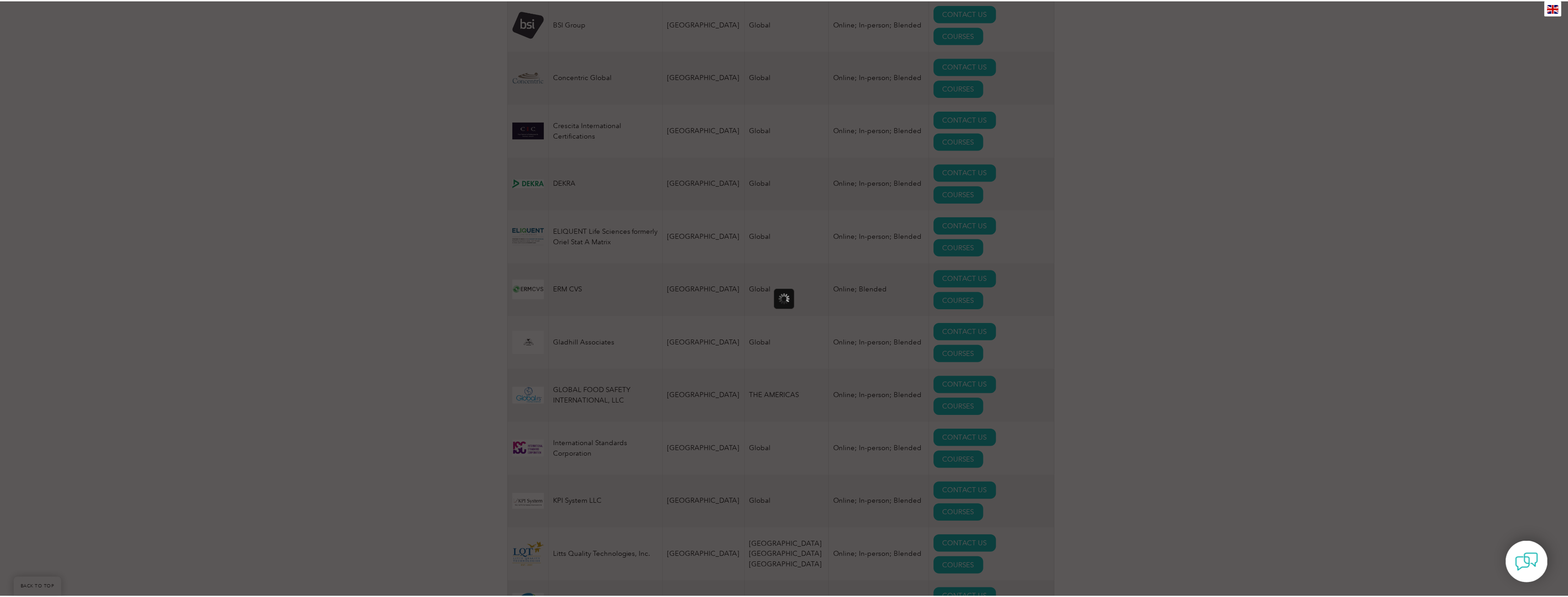
scroll to position [0, 0]
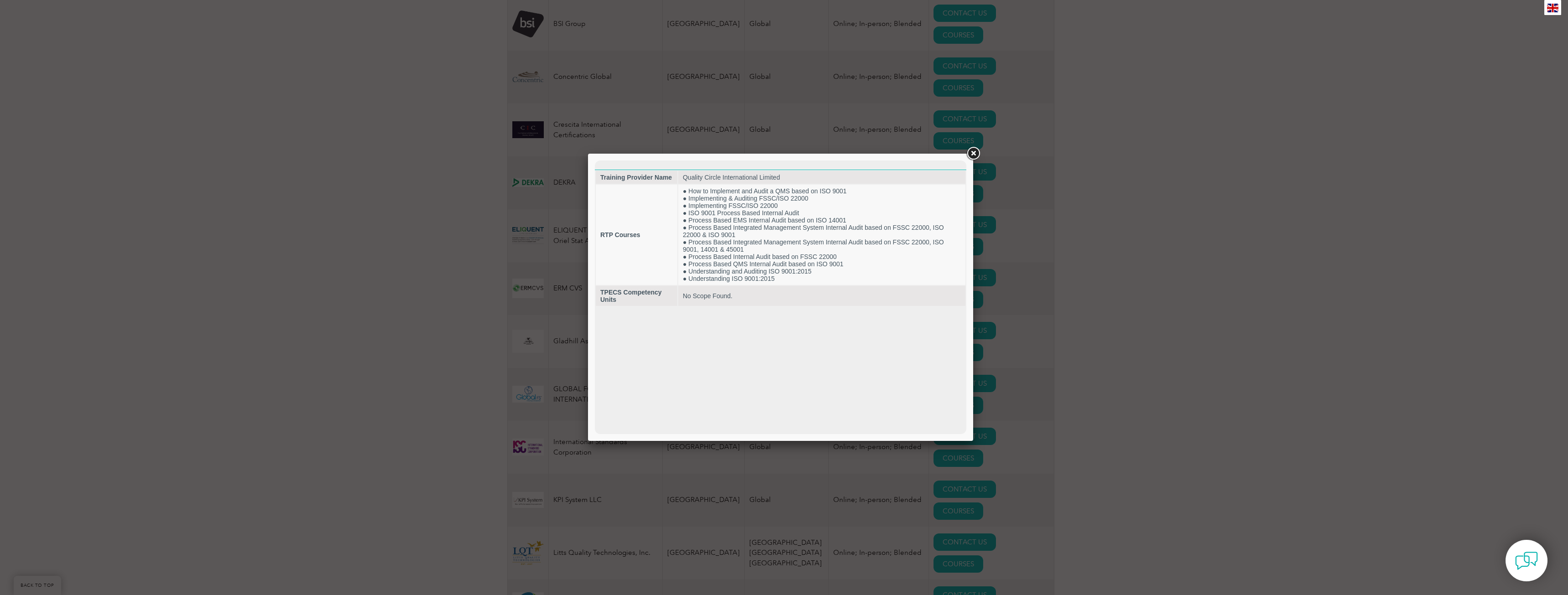
click at [1155, 430] on div at bounding box center [784, 297] width 1568 height 595
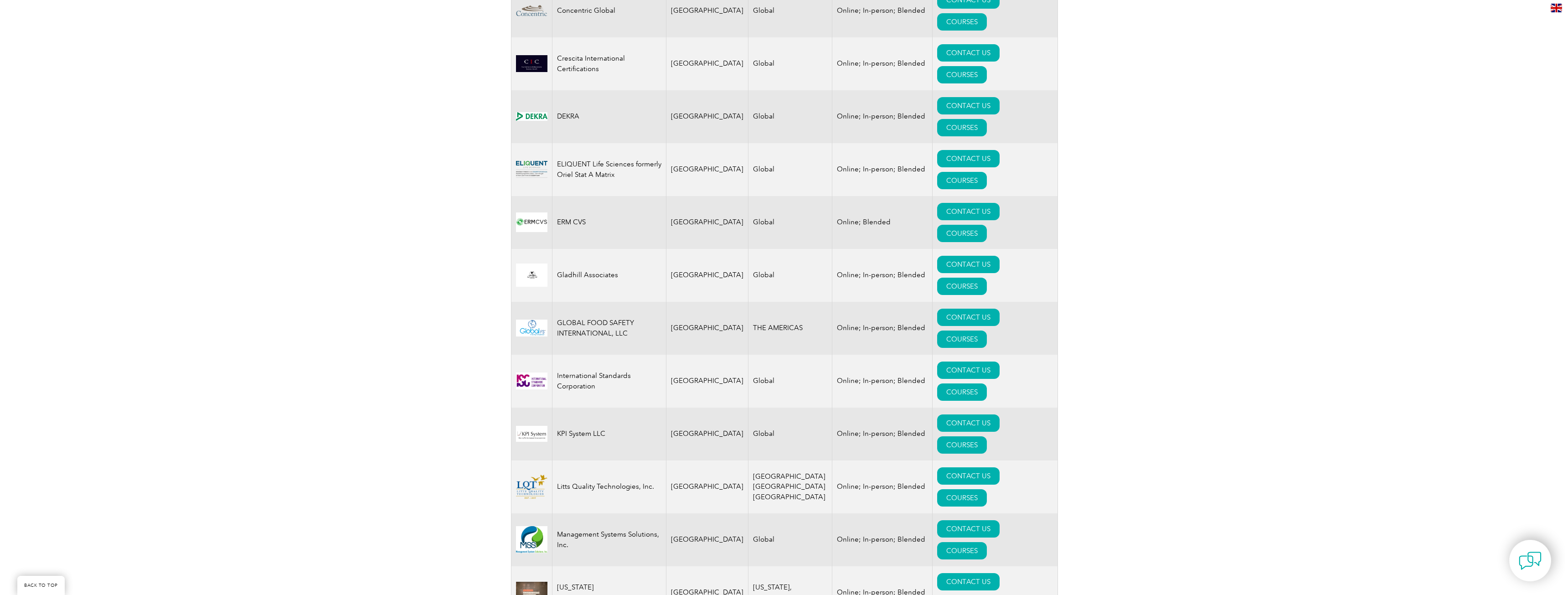
scroll to position [730, 0]
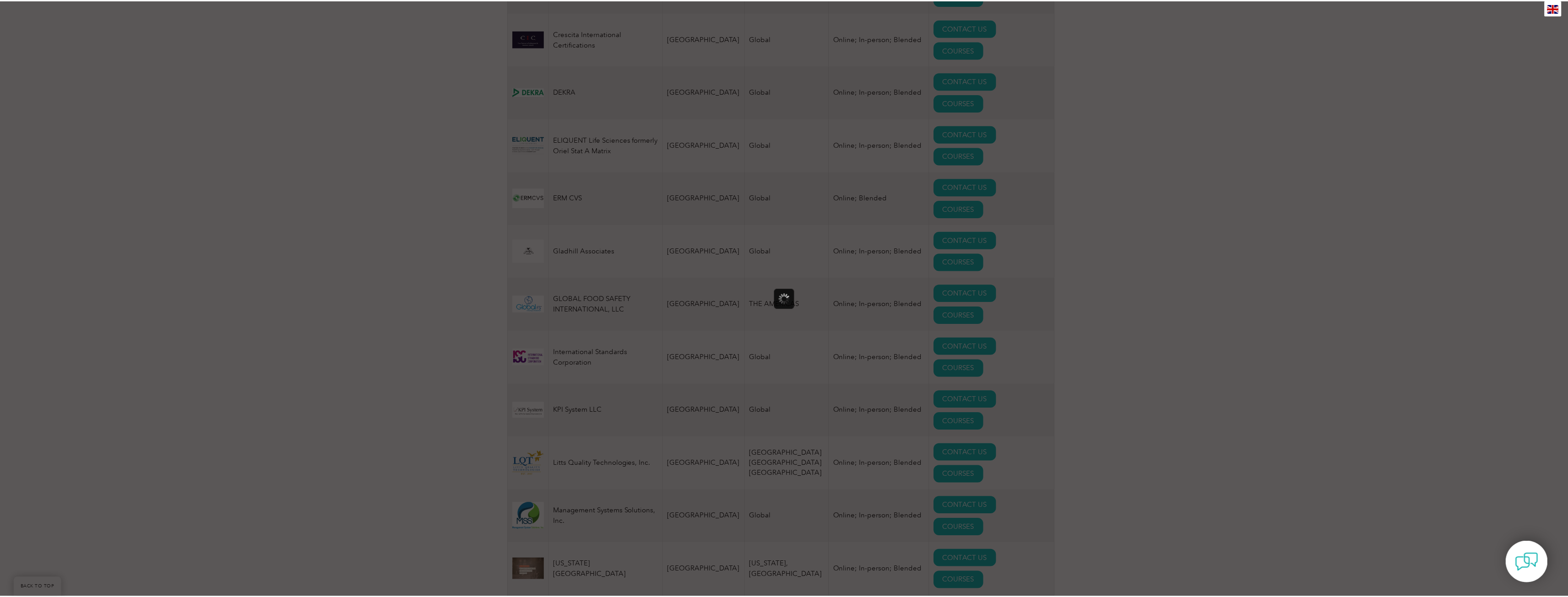
scroll to position [0, 0]
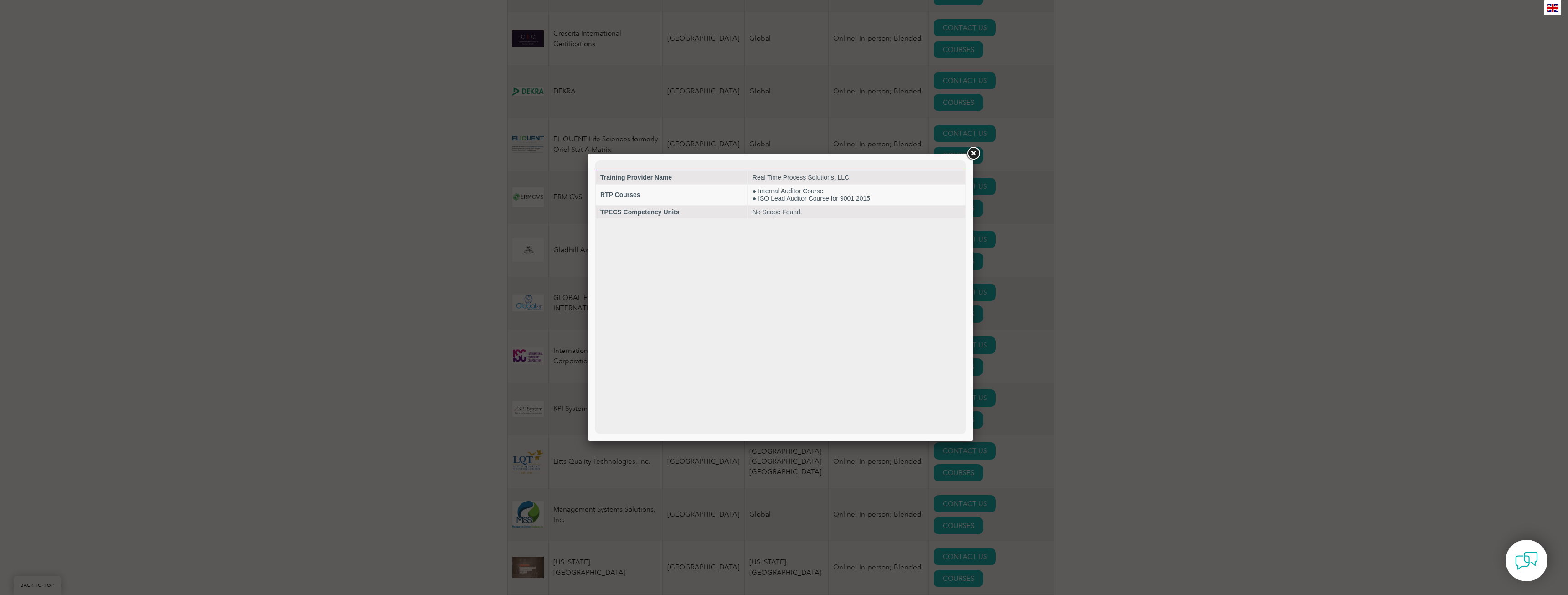
click at [969, 157] on link at bounding box center [973, 153] width 16 height 16
